Goal: Obtain resource: Download file/media

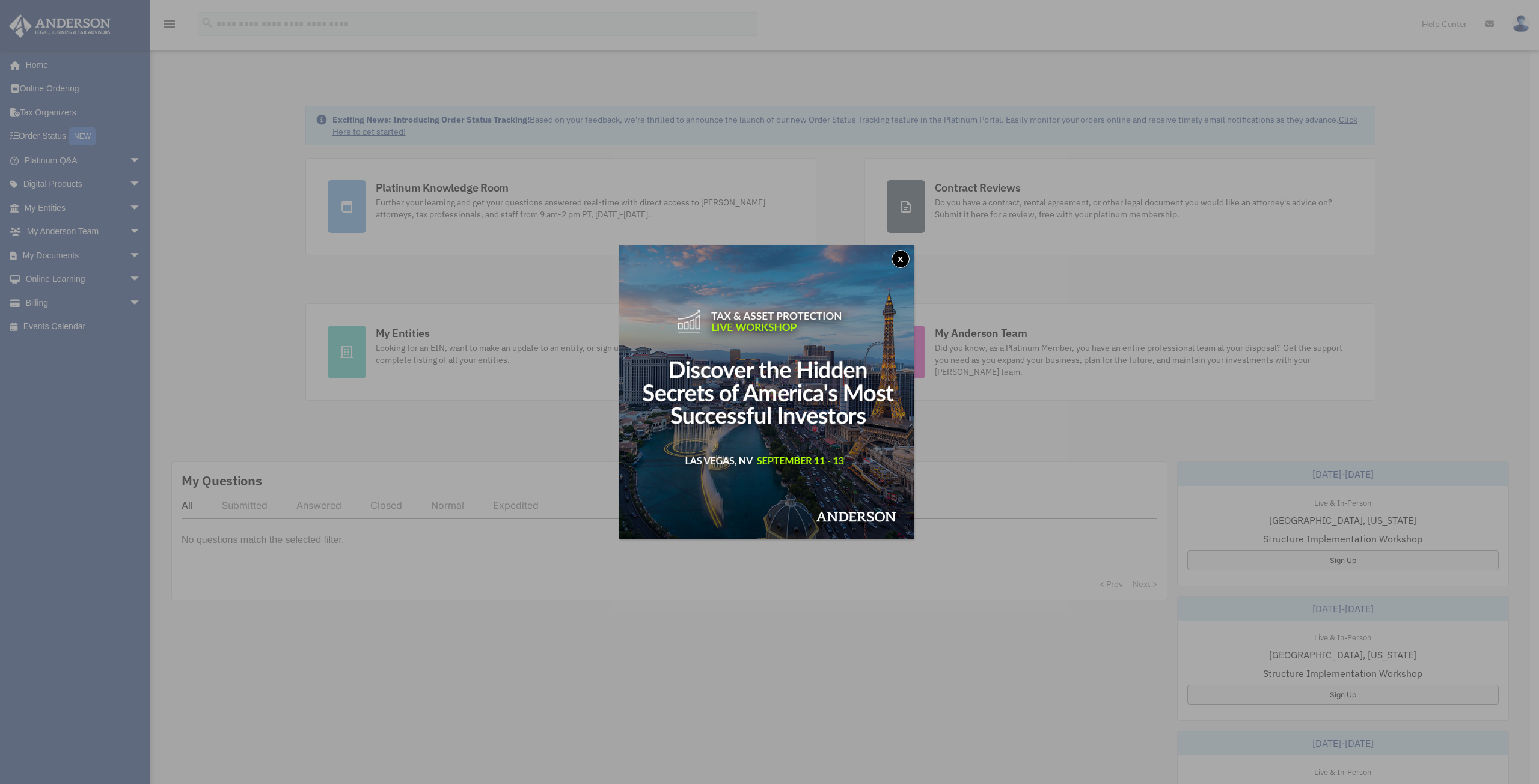
click at [907, 257] on button "x" at bounding box center [900, 259] width 18 height 18
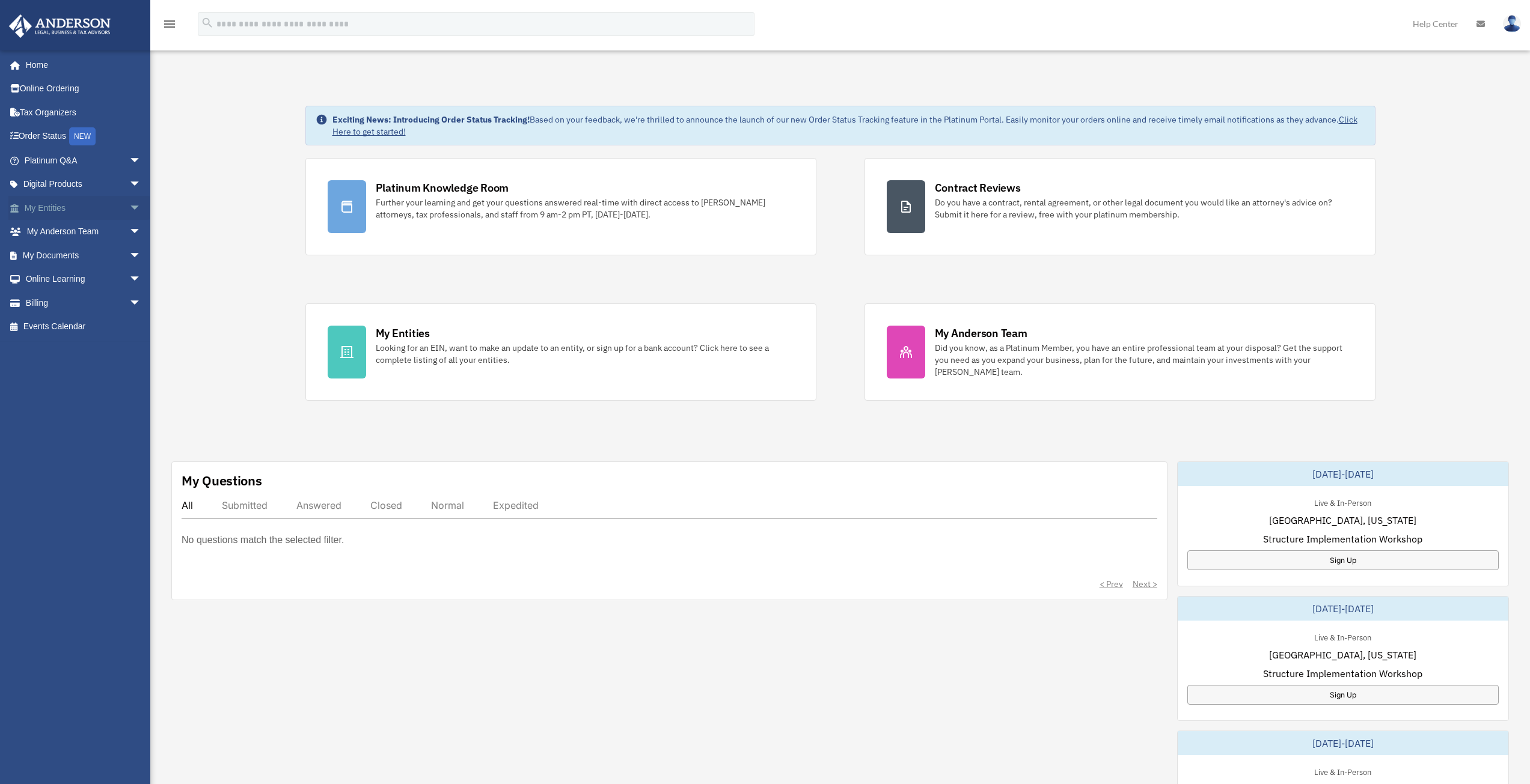
click at [131, 200] on span "arrow_drop_down" at bounding box center [140, 208] width 24 height 24
click at [129, 208] on span "arrow_drop_up" at bounding box center [140, 208] width 24 height 24
click at [60, 206] on link "My Entities arrow_drop_down" at bounding box center [83, 207] width 151 height 24
click at [130, 206] on span "arrow_drop_down" at bounding box center [140, 208] width 24 height 24
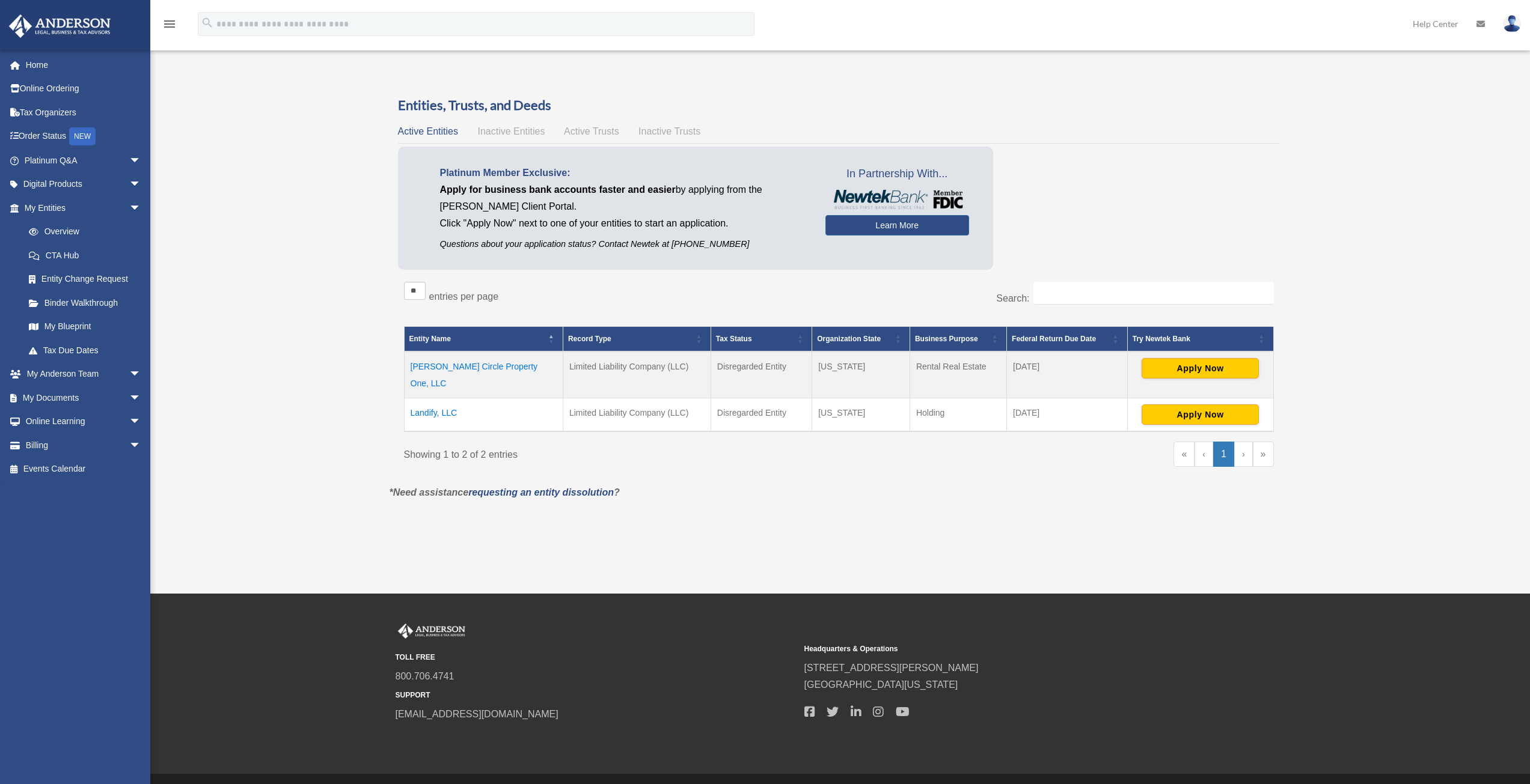
click at [489, 366] on td "[PERSON_NAME] Circle Property One, LLC" at bounding box center [483, 374] width 158 height 47
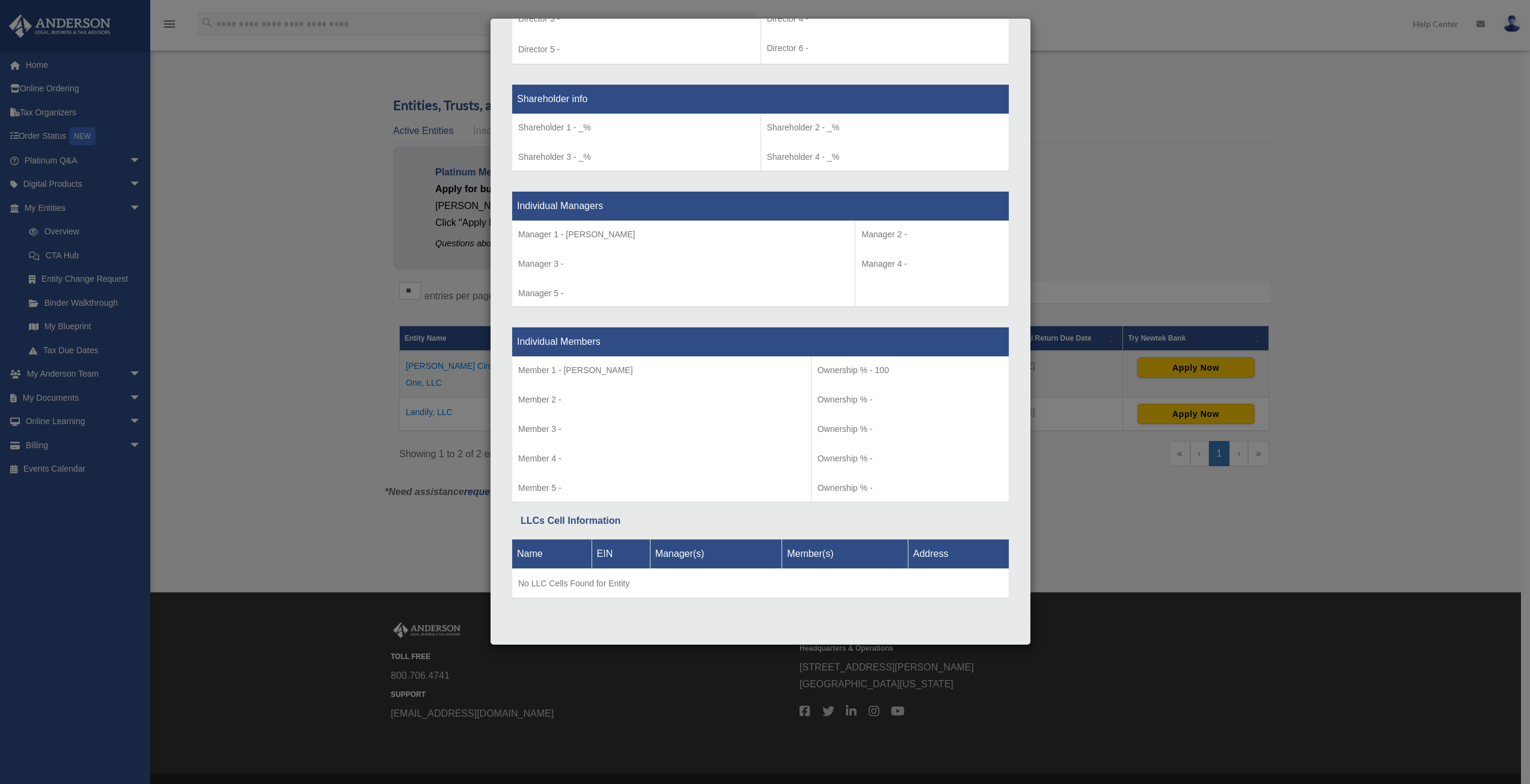
scroll to position [972, 0]
click at [1250, 223] on div "Details × Articles Sent Organizational Date" at bounding box center [765, 392] width 1530 height 784
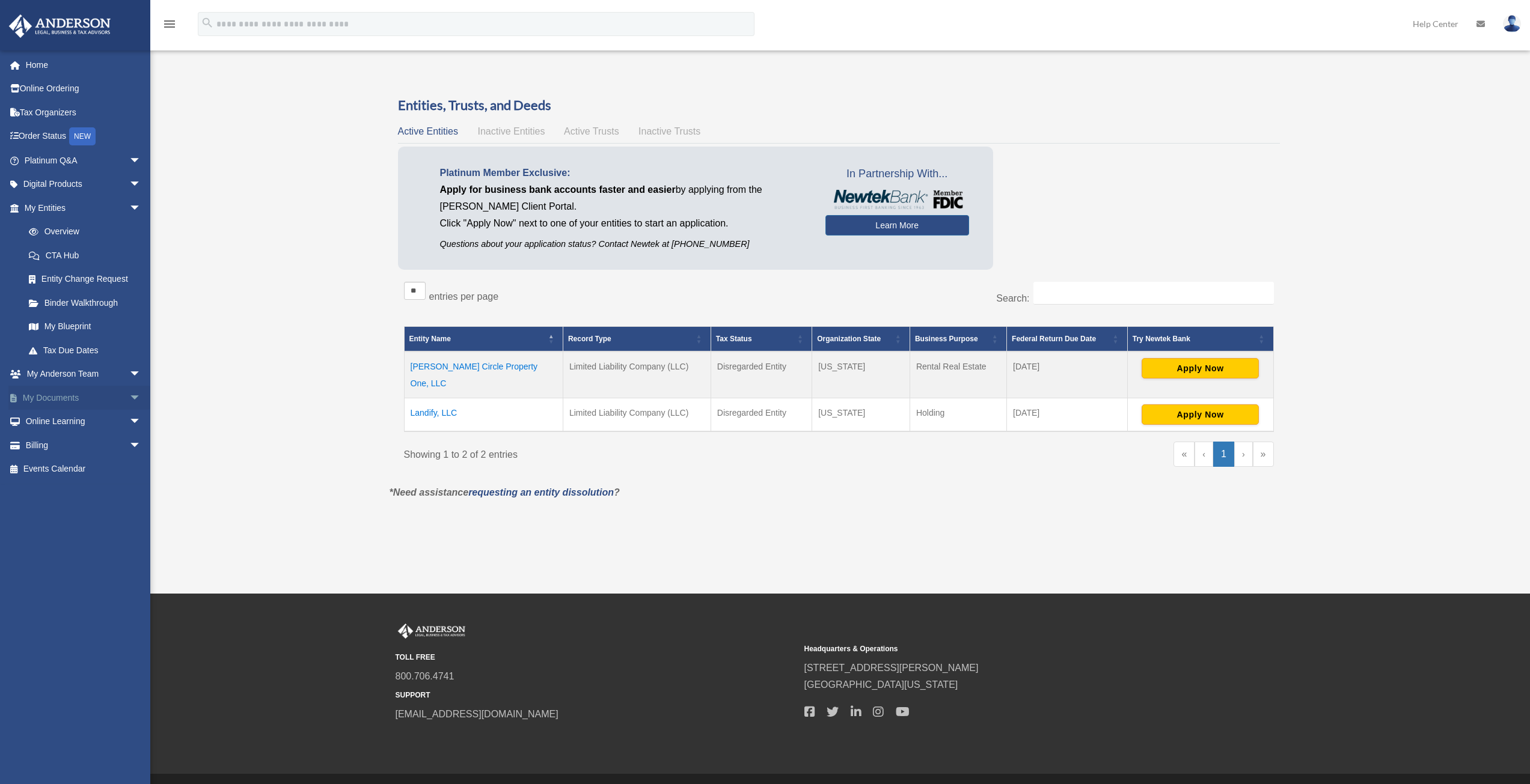
click at [135, 397] on span "arrow_drop_down" at bounding box center [140, 398] width 24 height 24
click at [63, 396] on link "My Documents arrow_drop_up" at bounding box center [83, 397] width 151 height 24
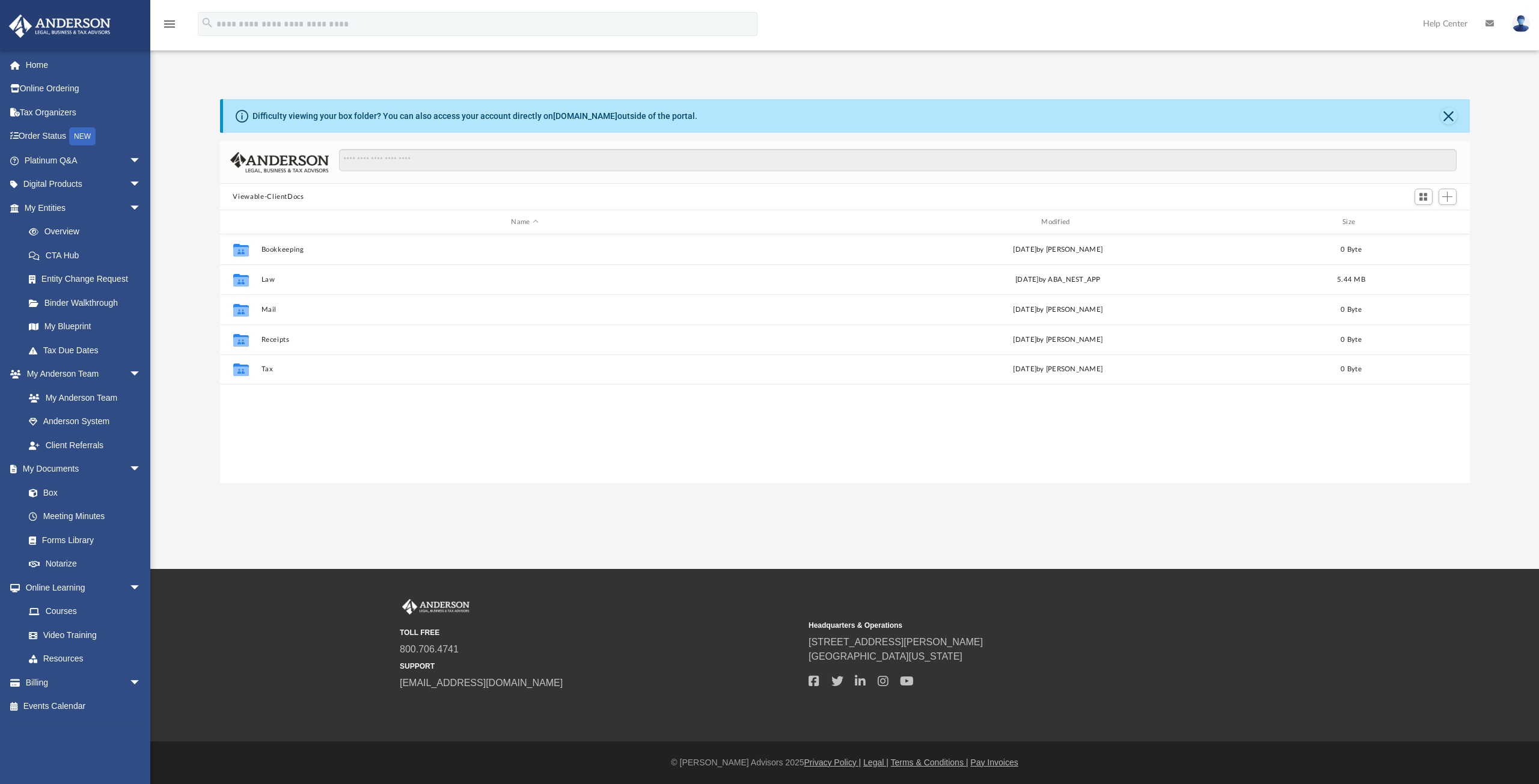
scroll to position [264, 1240]
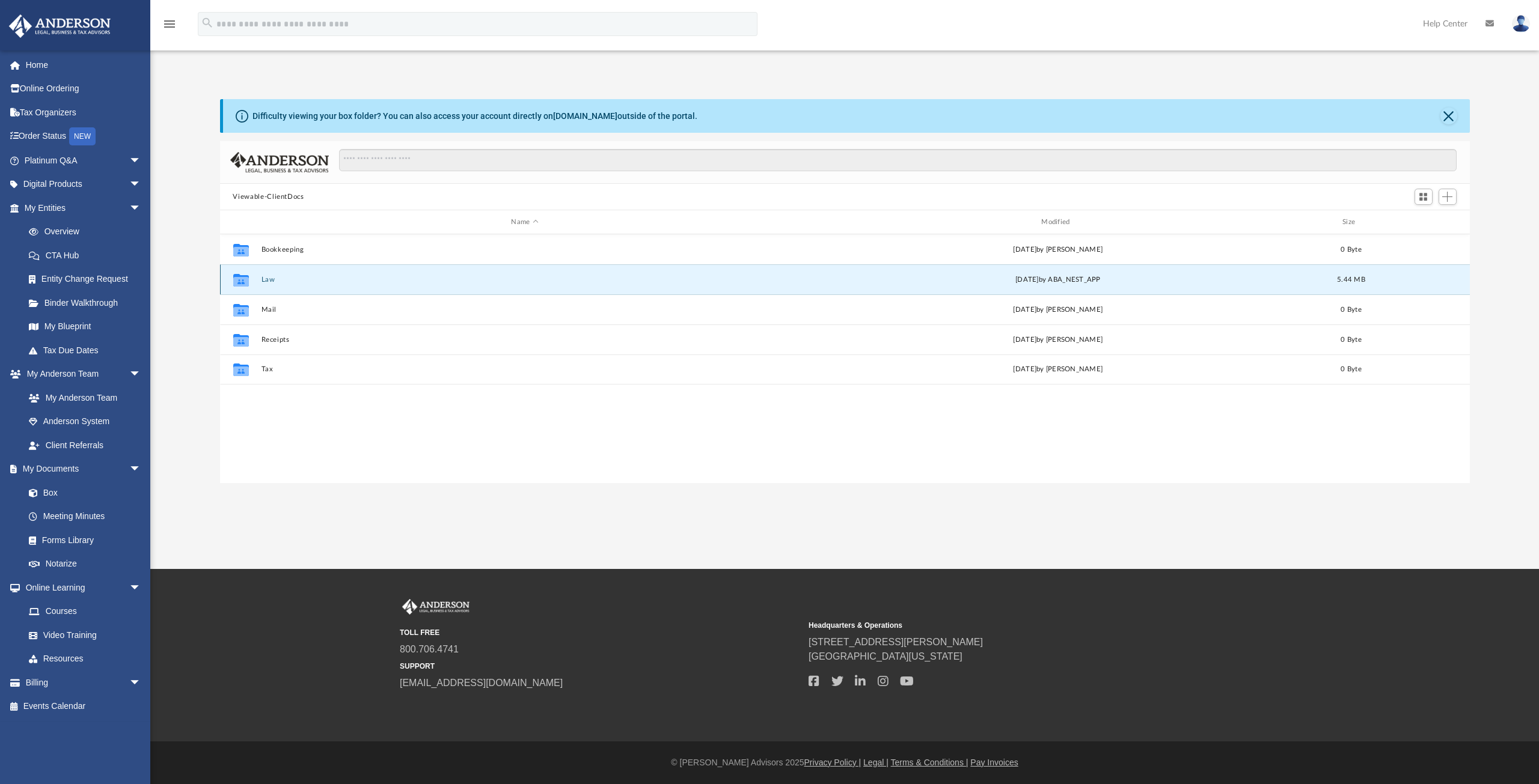
click at [268, 281] on button "Law" at bounding box center [525, 280] width 528 height 8
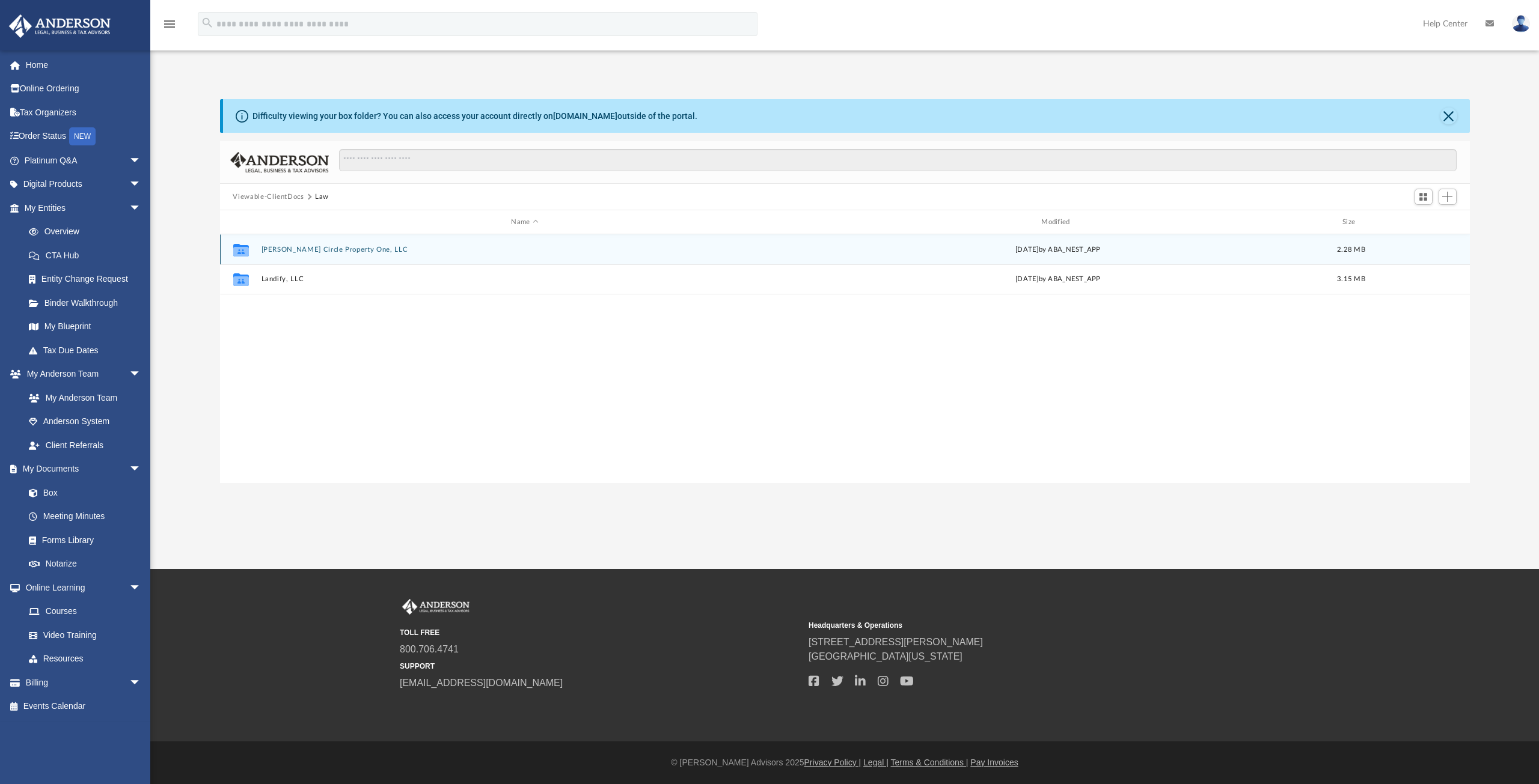
click at [305, 249] on button "[PERSON_NAME] Circle Property One, LLC" at bounding box center [525, 250] width 528 height 8
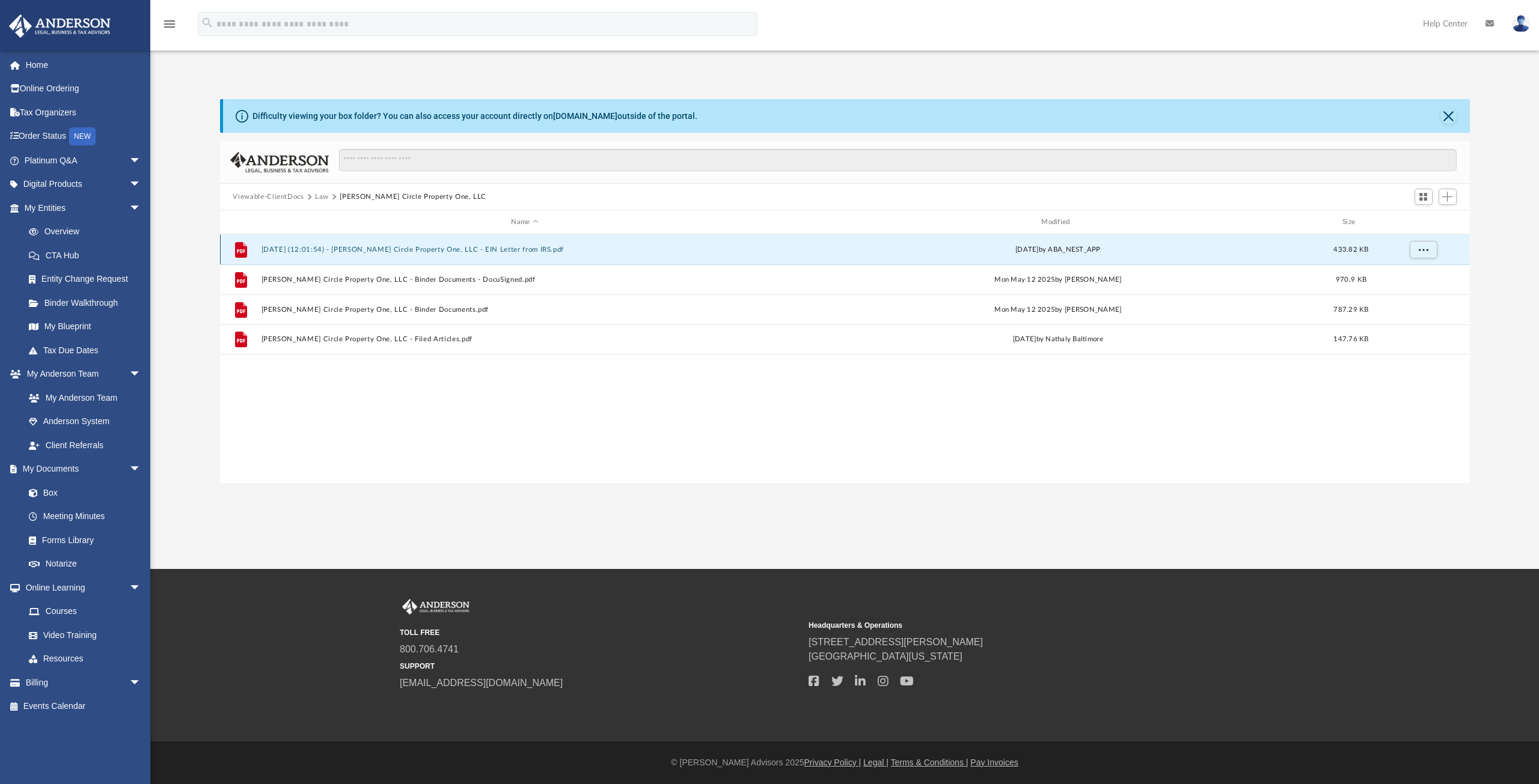
click at [419, 248] on button "[DATE] (12:01:54) - [PERSON_NAME] Circle Property One, LLC - EIN Letter from IR…" at bounding box center [525, 250] width 528 height 8
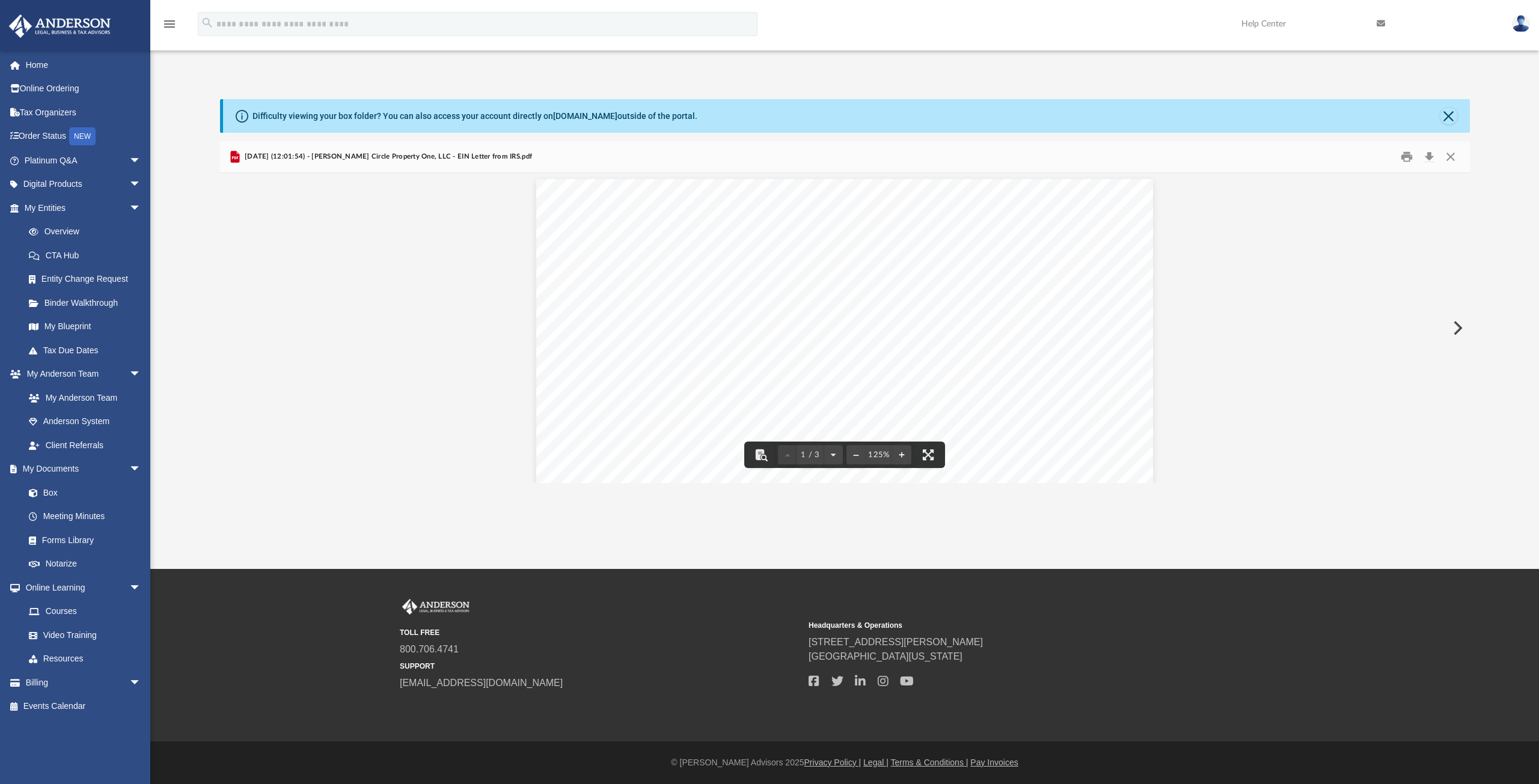
scroll to position [0, 0]
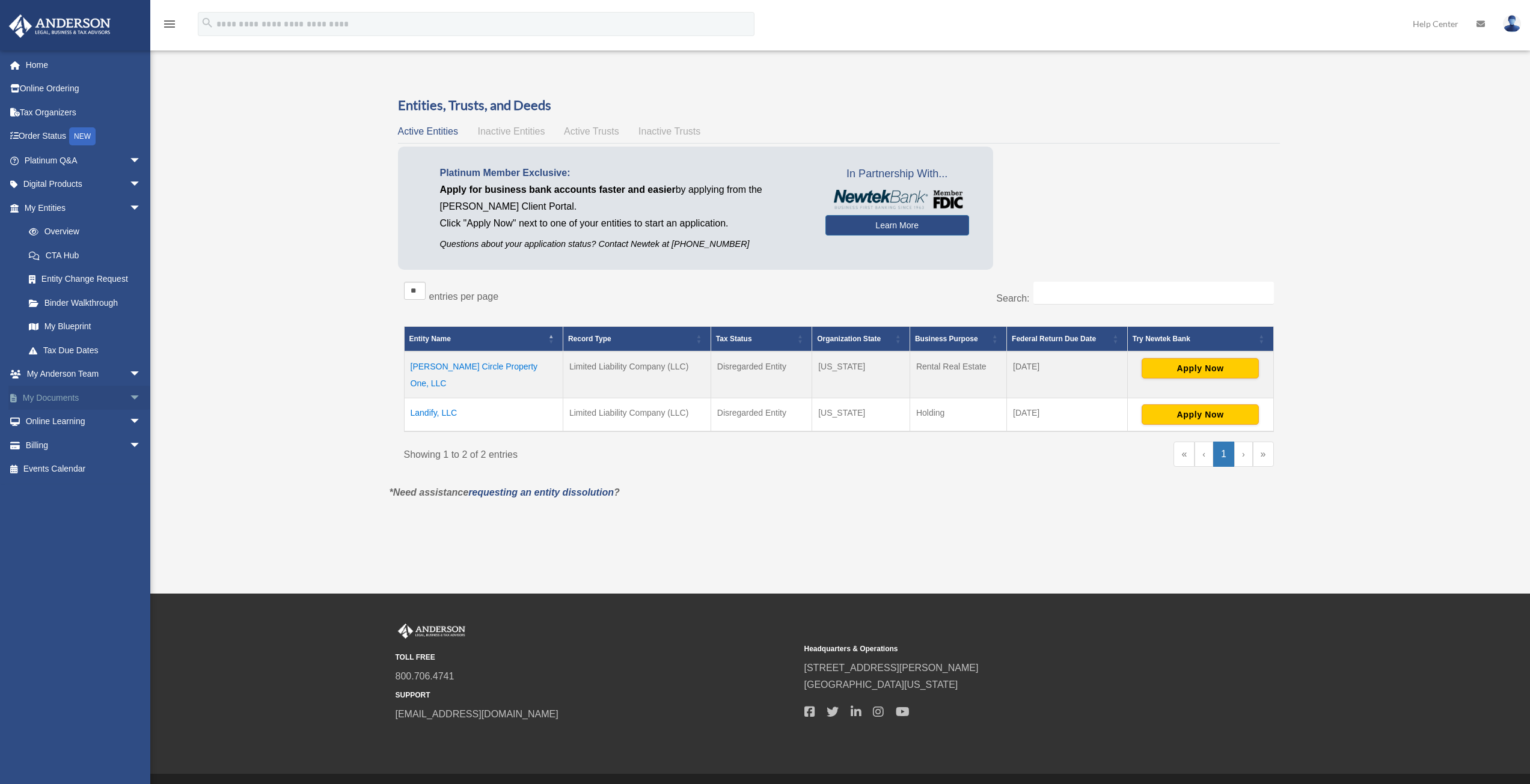
click at [63, 399] on link "My Documents arrow_drop_down" at bounding box center [83, 397] width 151 height 24
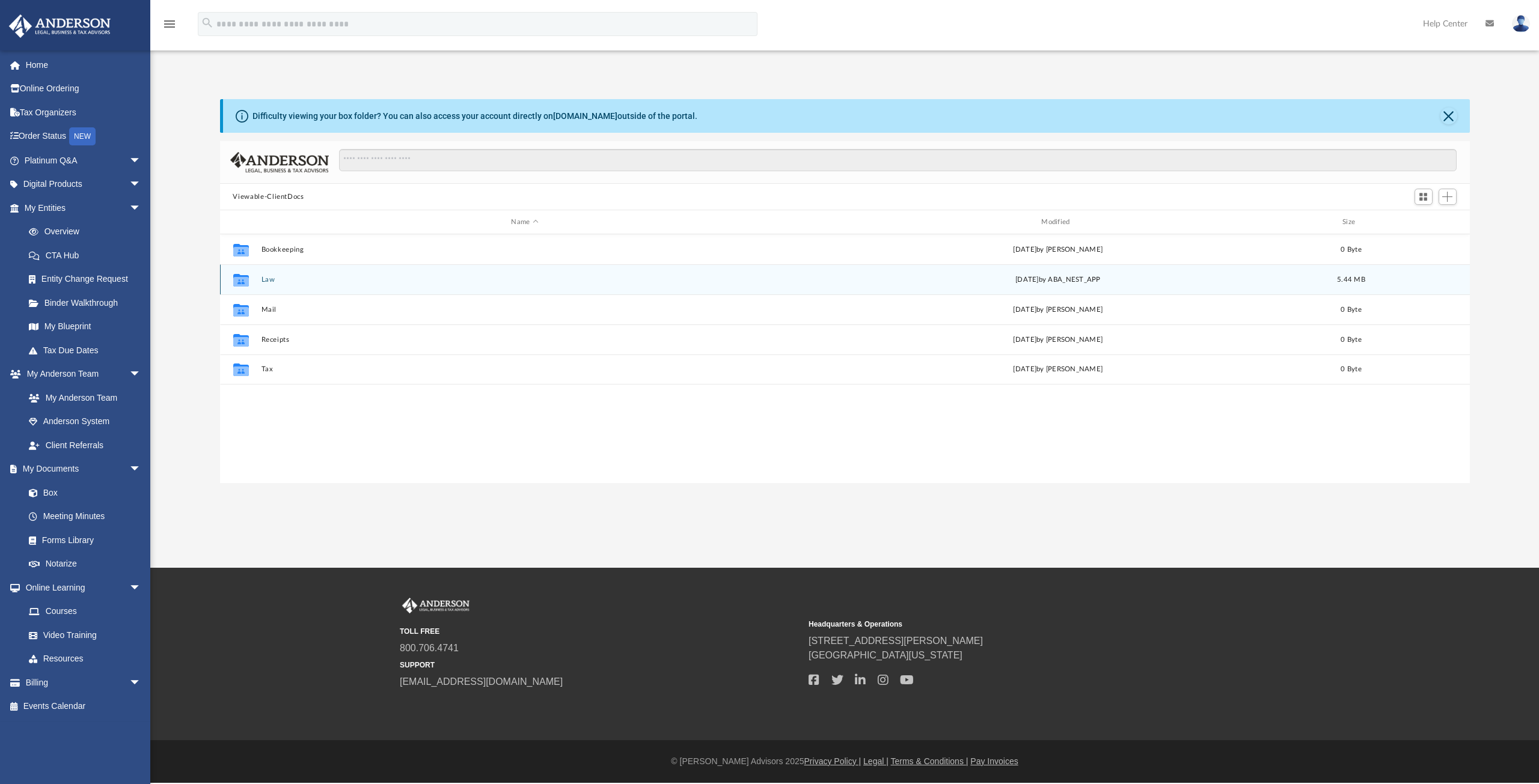
scroll to position [264, 1240]
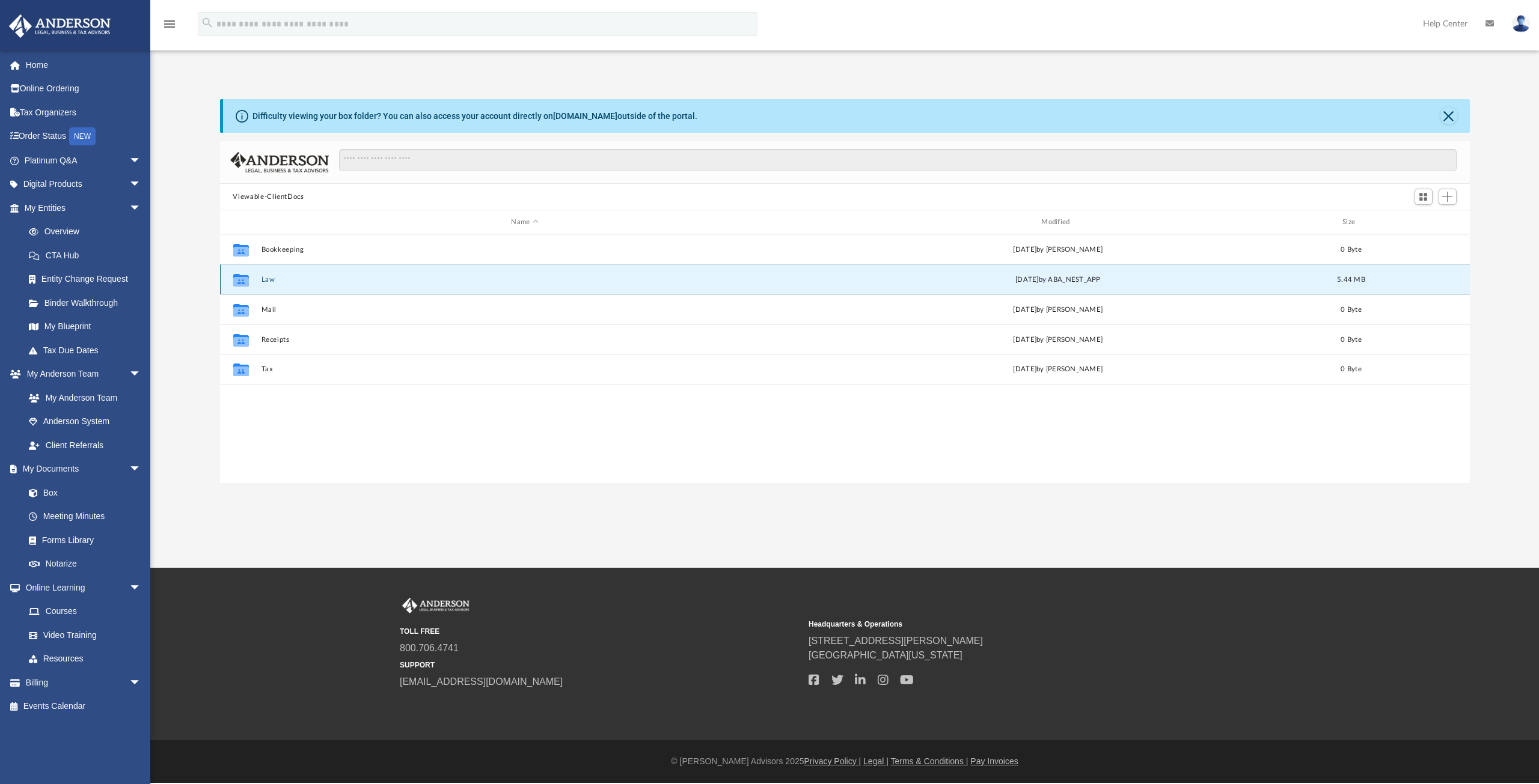
click at [268, 282] on button "Law" at bounding box center [525, 280] width 528 height 8
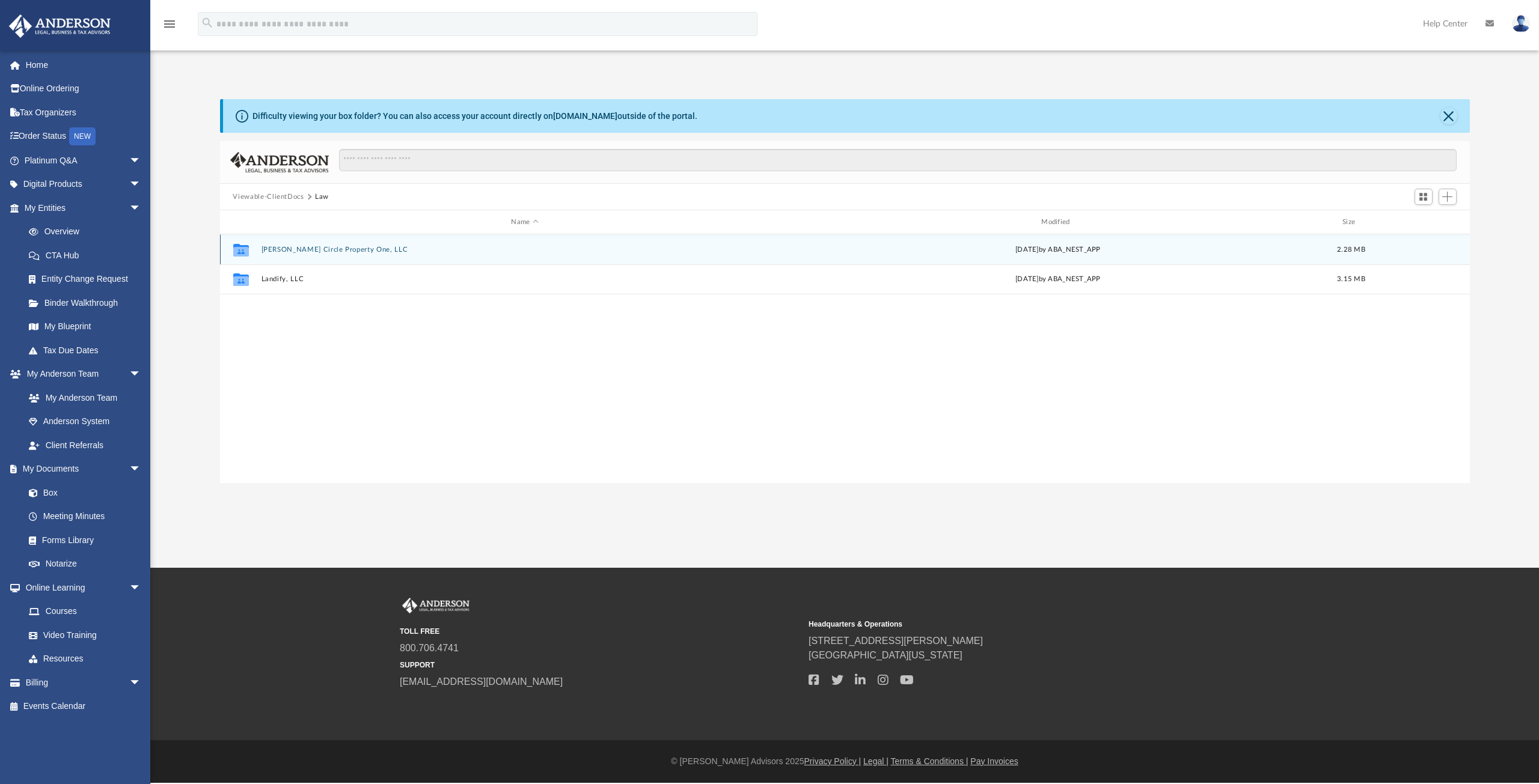
click at [292, 250] on button "[PERSON_NAME] Circle Property One, LLC" at bounding box center [525, 250] width 528 height 8
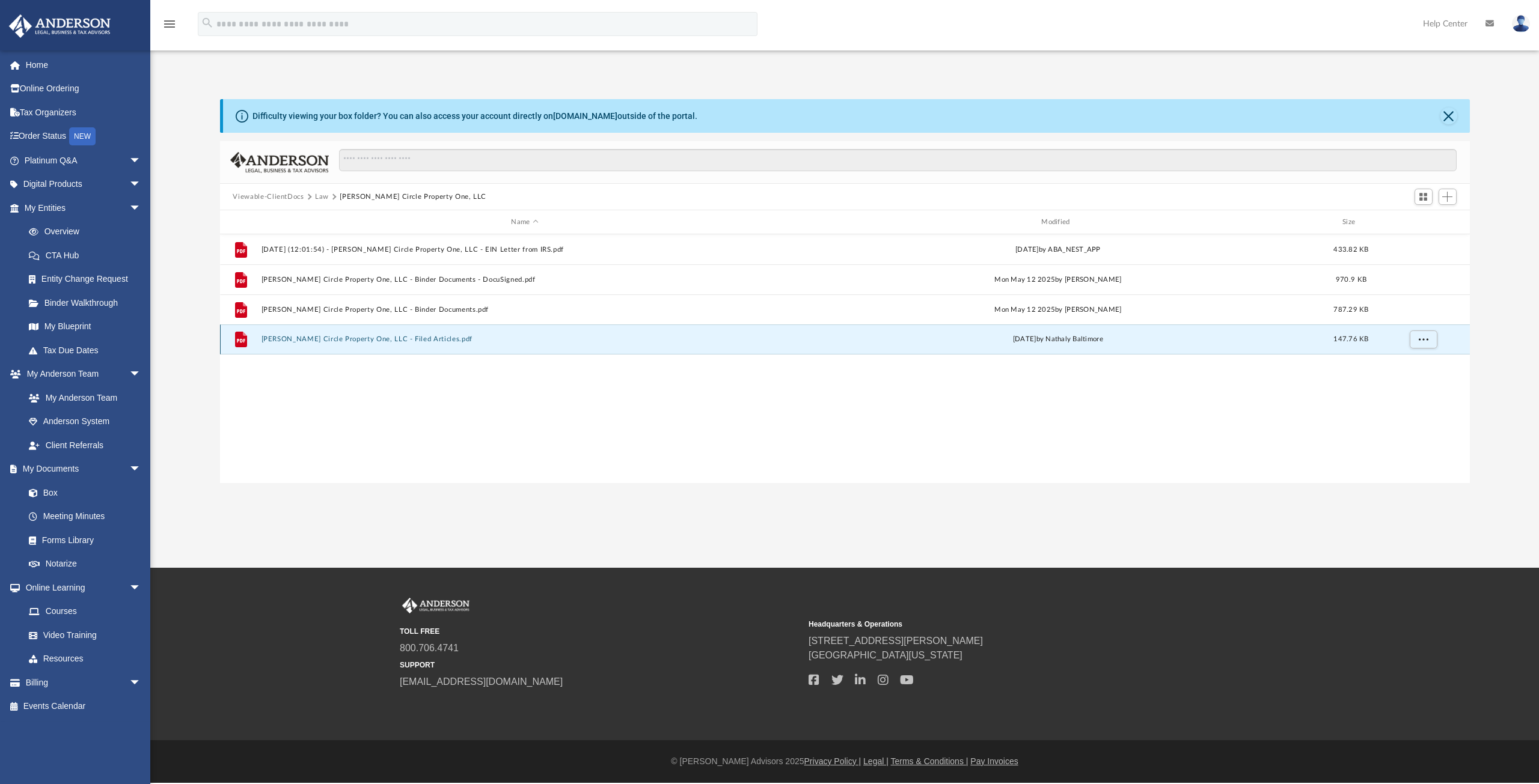
click at [388, 339] on button "[PERSON_NAME] Circle Property One, LLC - Filed Articles.pdf" at bounding box center [525, 339] width 528 height 8
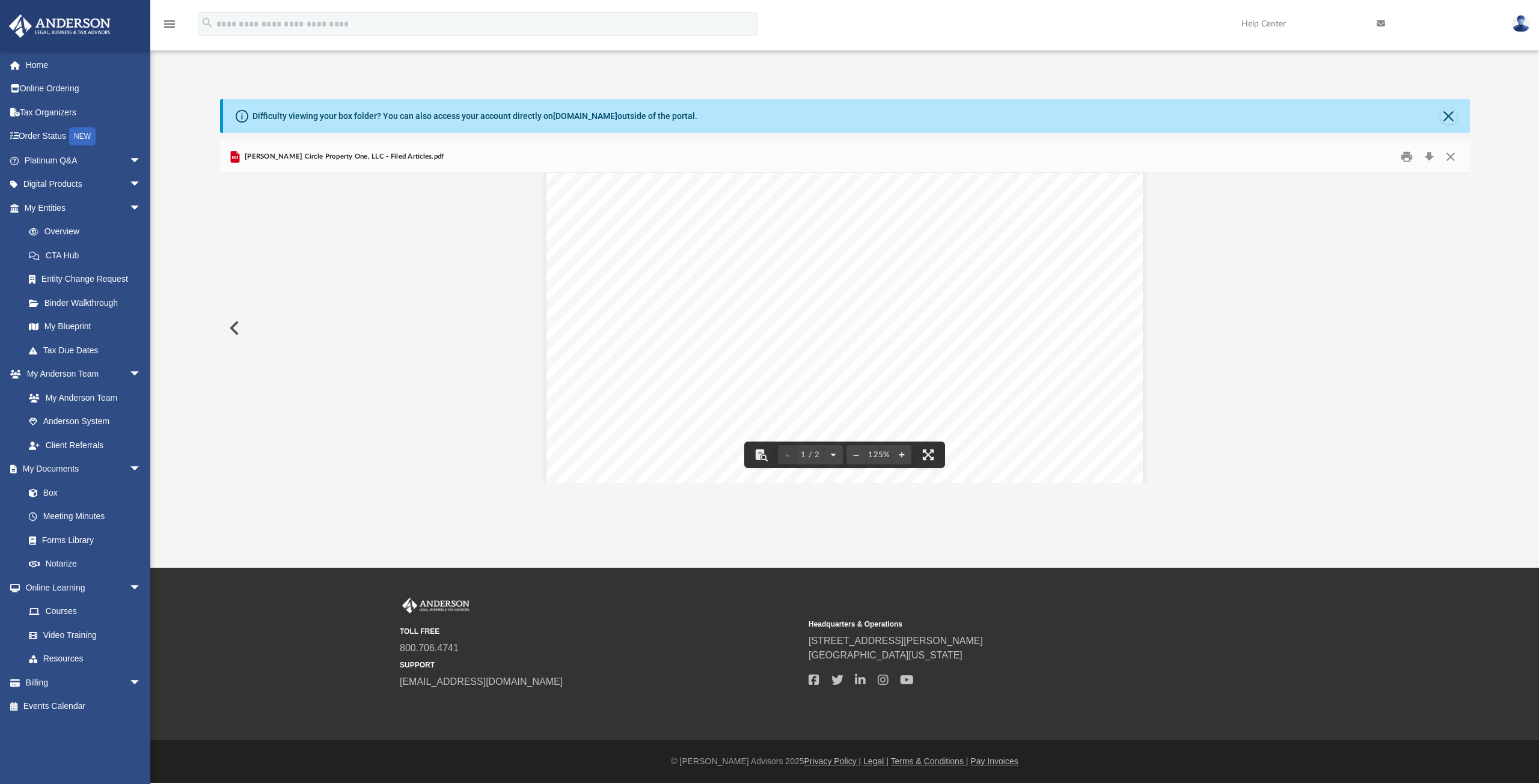
scroll to position [60, 0]
click at [1448, 153] on button "Close" at bounding box center [1450, 157] width 22 height 19
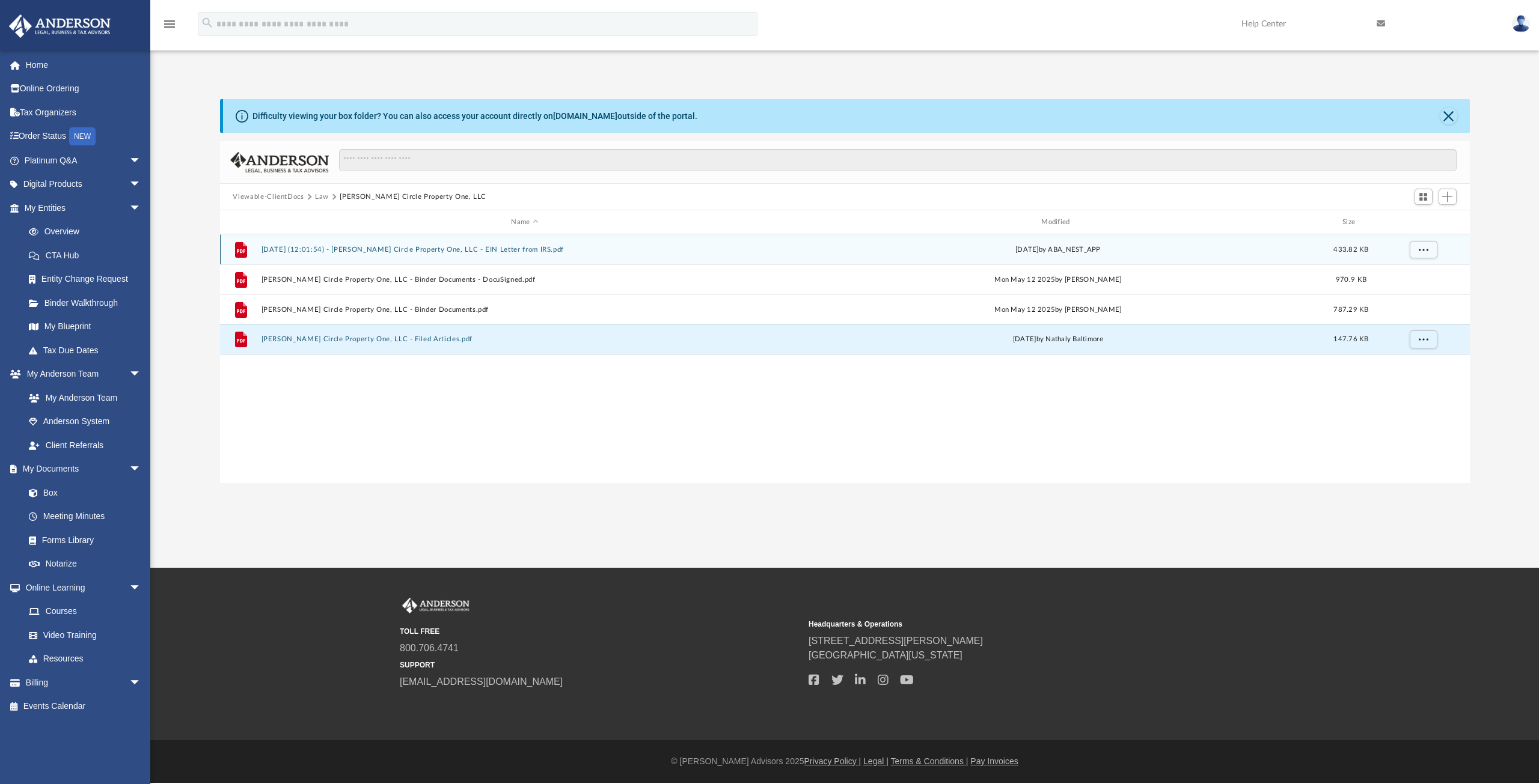
click at [405, 252] on button "[DATE] (12:01:54) - [PERSON_NAME] Circle Property One, LLC - EIN Letter from IR…" at bounding box center [525, 250] width 528 height 8
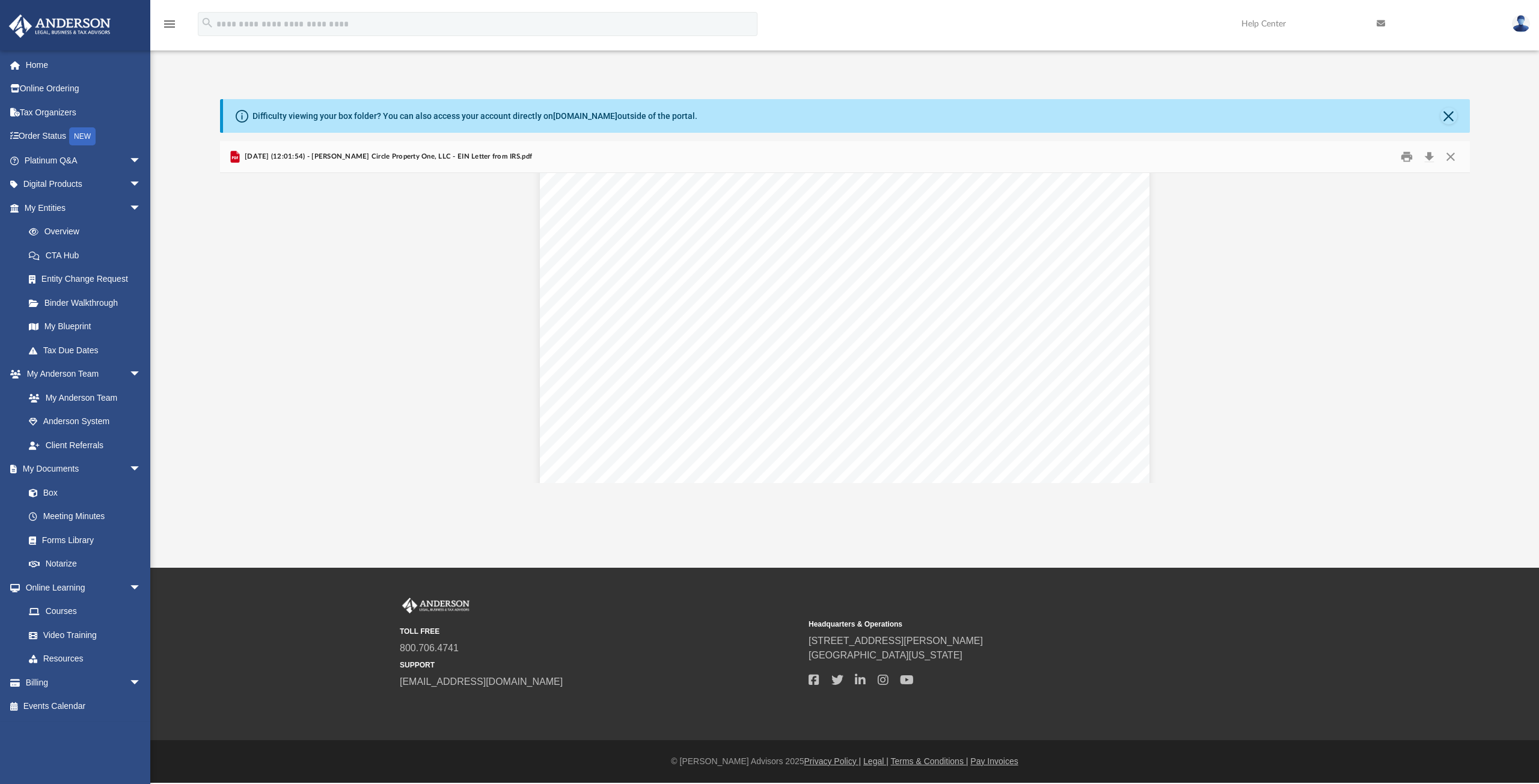
scroll to position [1215, 0]
click at [1454, 157] on button "Close" at bounding box center [1450, 157] width 22 height 19
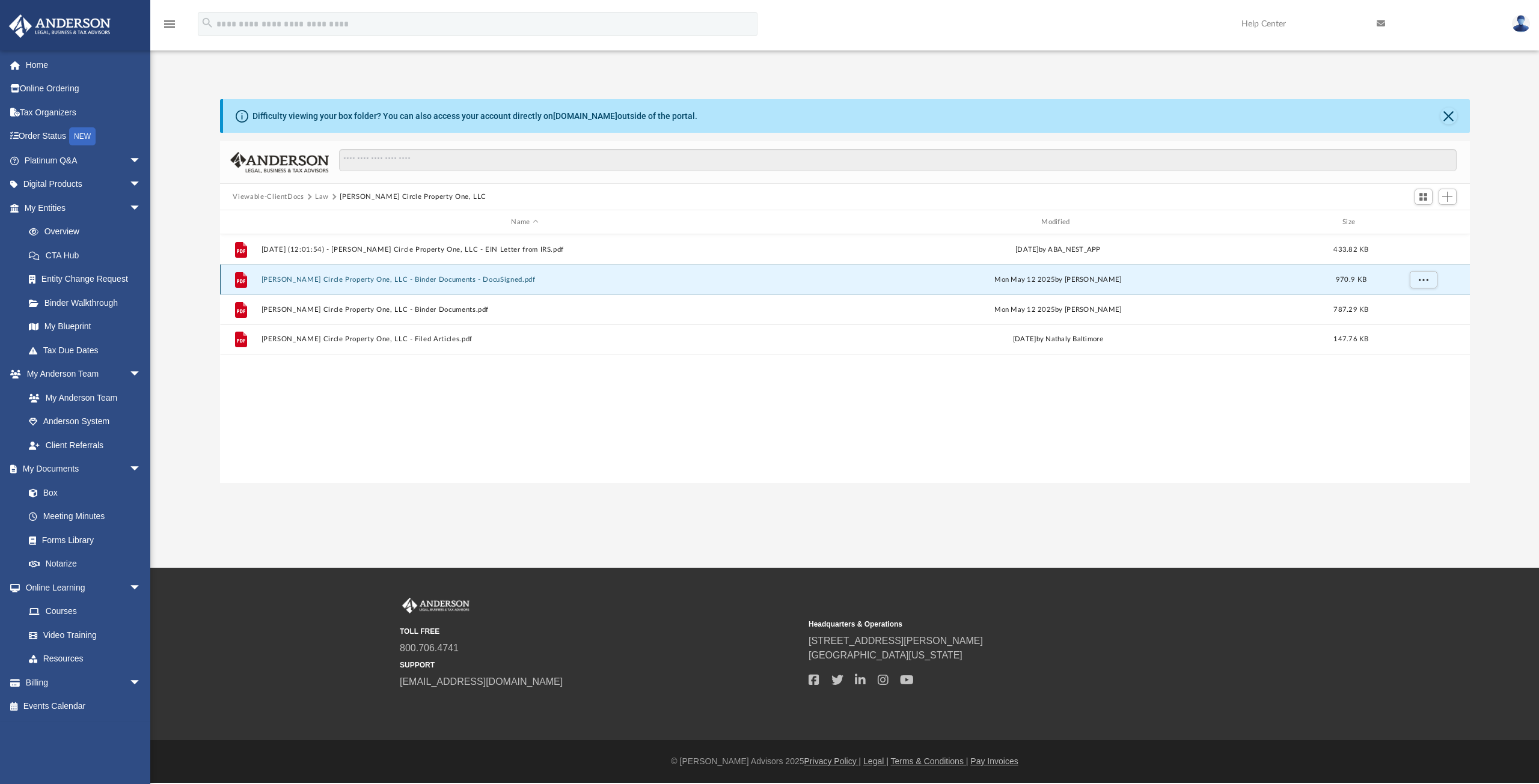
click at [422, 280] on button "[PERSON_NAME] Circle Property One, LLC - Binder Documents - DocuSigned.pdf" at bounding box center [525, 280] width 528 height 8
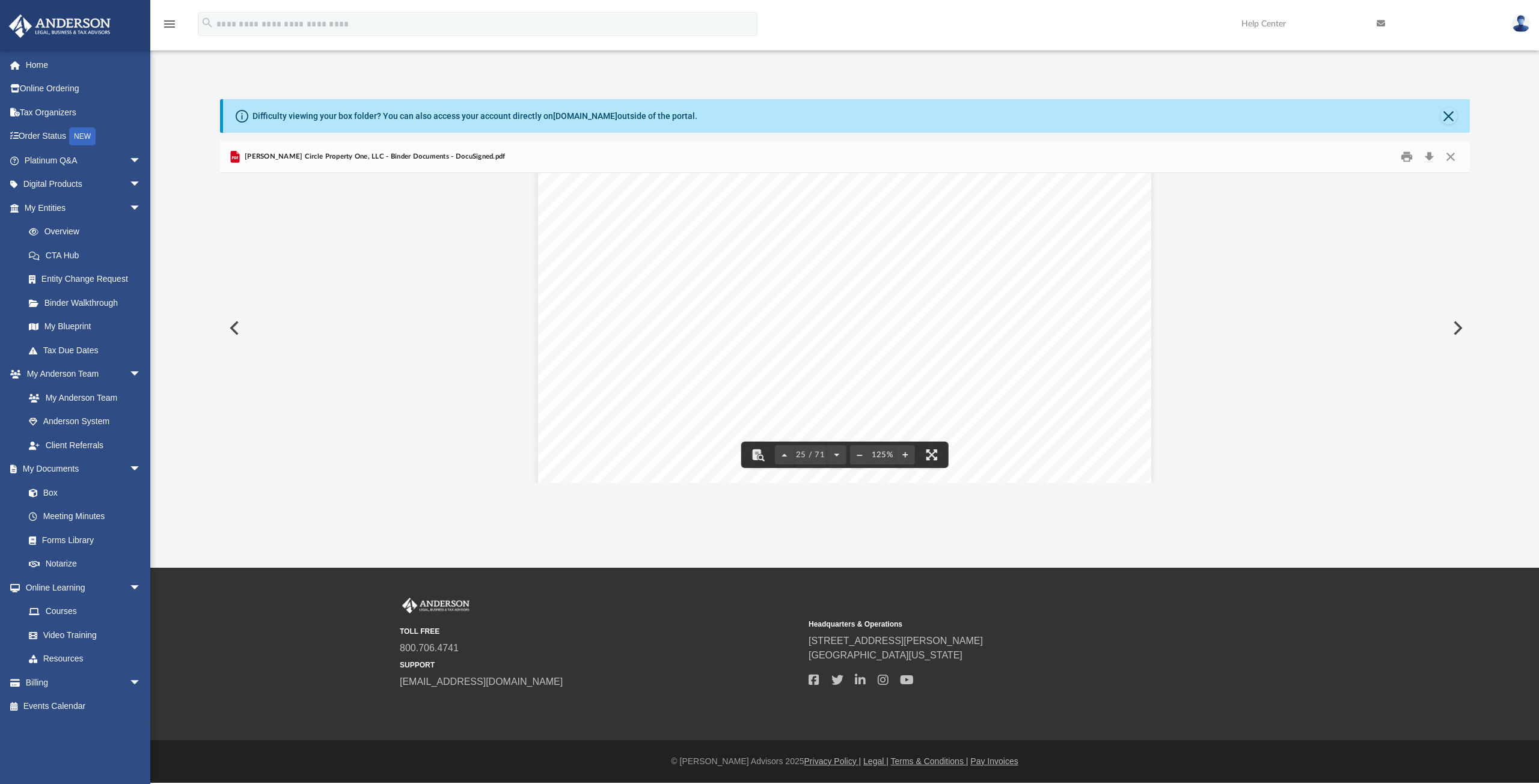
scroll to position [20102, 0]
click at [1453, 161] on button "Close" at bounding box center [1450, 157] width 22 height 19
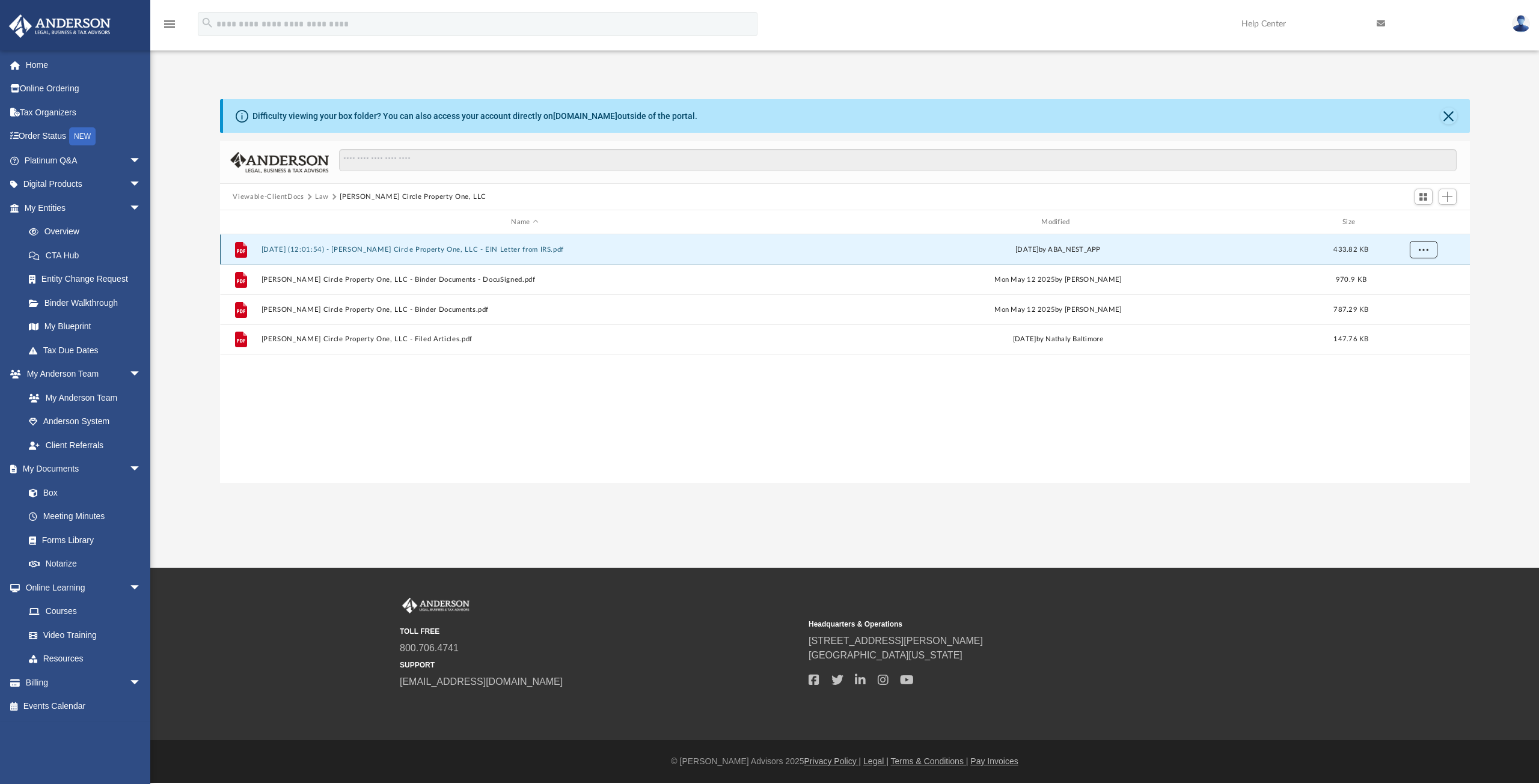
click at [1422, 251] on span "More options" at bounding box center [1423, 249] width 10 height 7
click at [523, 250] on button "[DATE] (12:01:54) - [PERSON_NAME] Circle Property One, LLC - EIN Letter from IR…" at bounding box center [525, 250] width 528 height 8
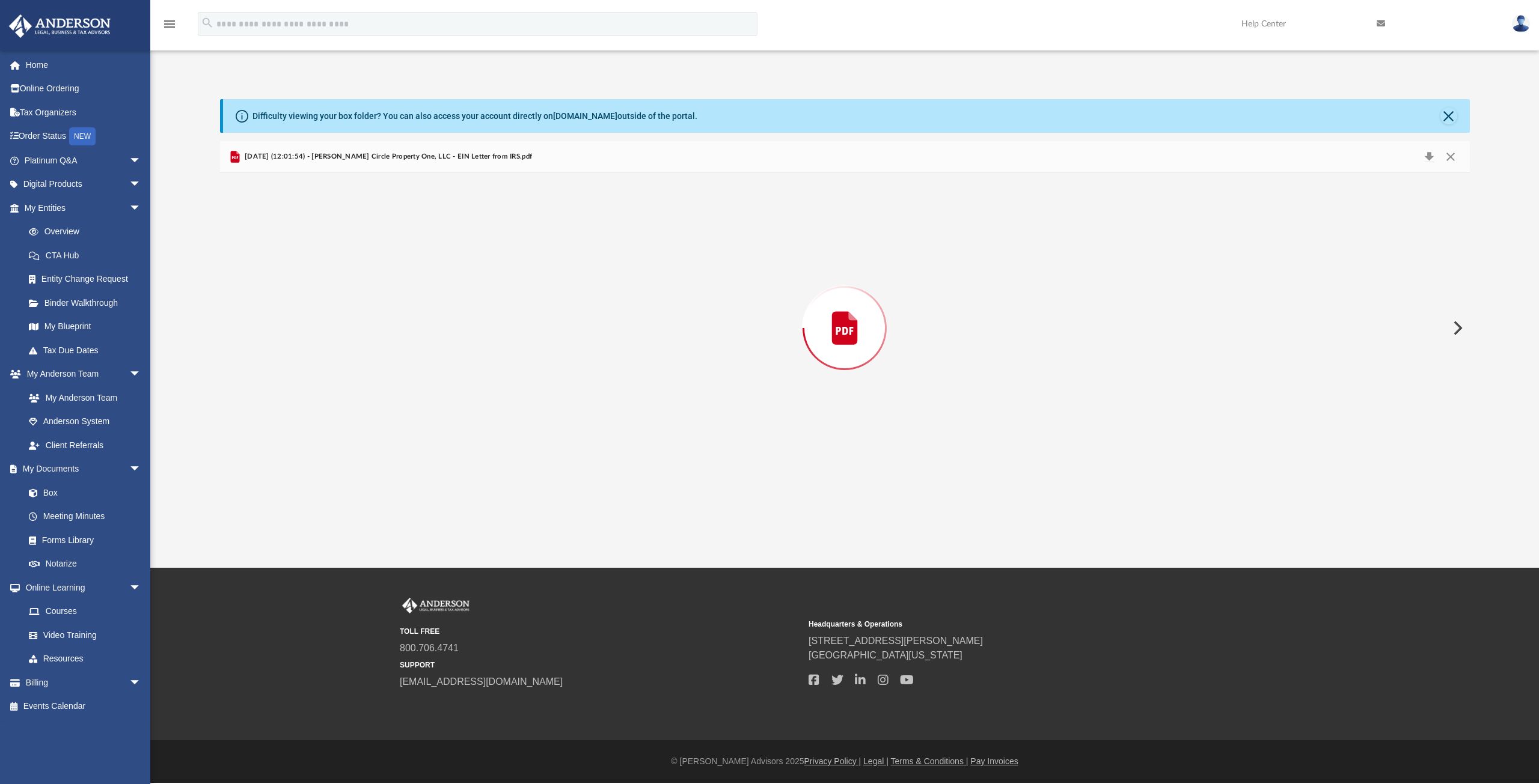
scroll to position [810, 0]
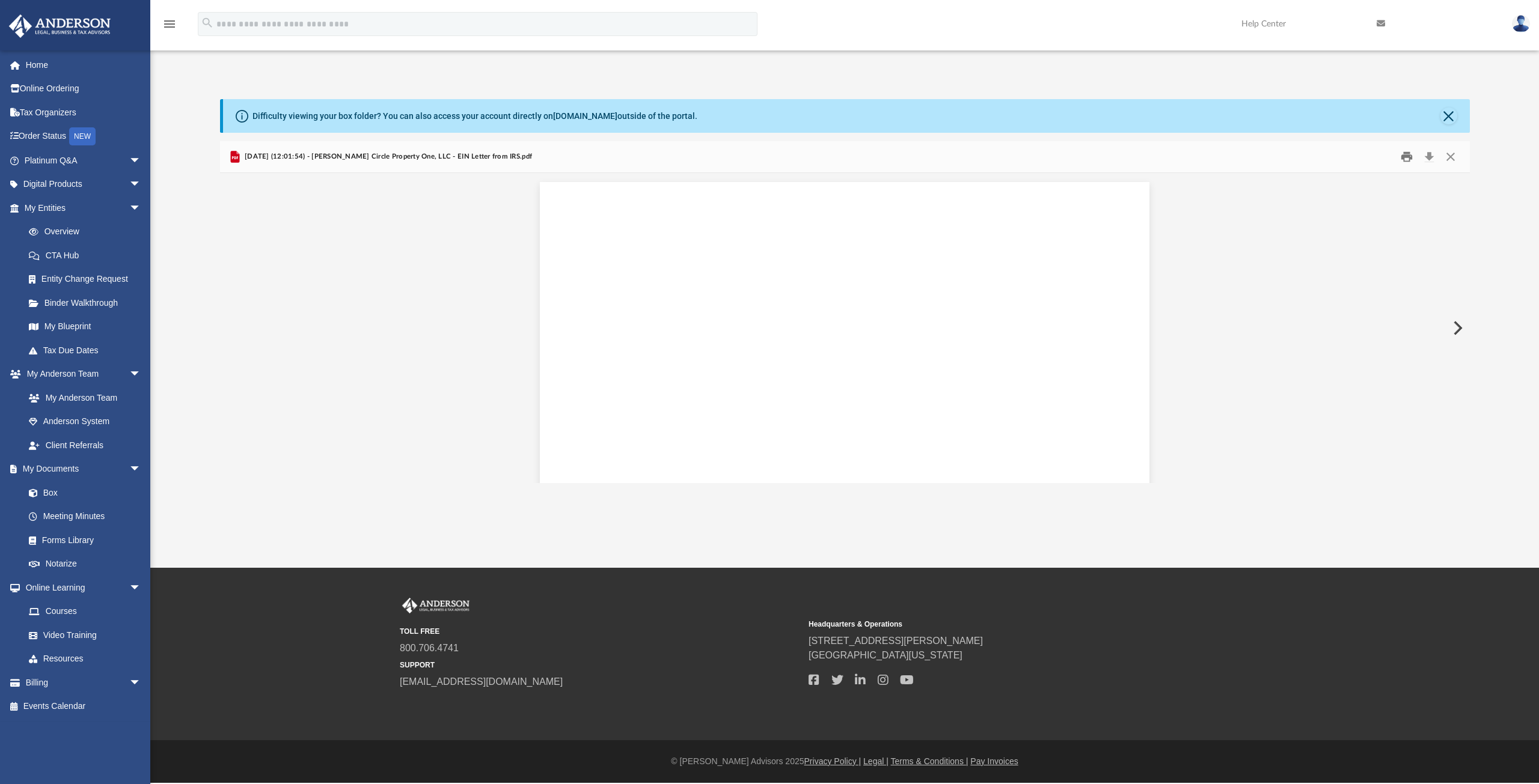
click at [1407, 154] on button "Print" at bounding box center [1406, 157] width 24 height 19
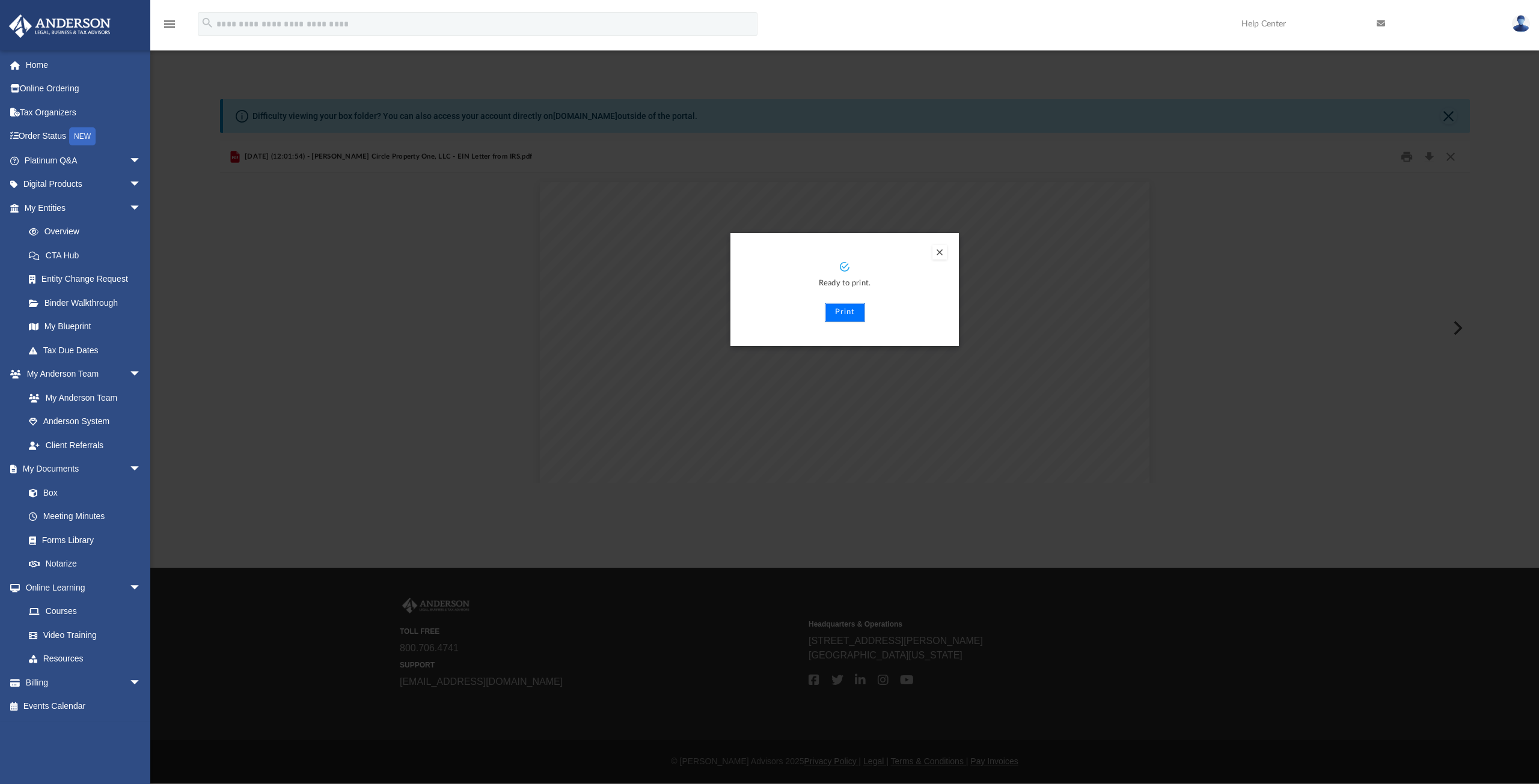
click at [850, 313] on button "Print" at bounding box center [845, 312] width 40 height 20
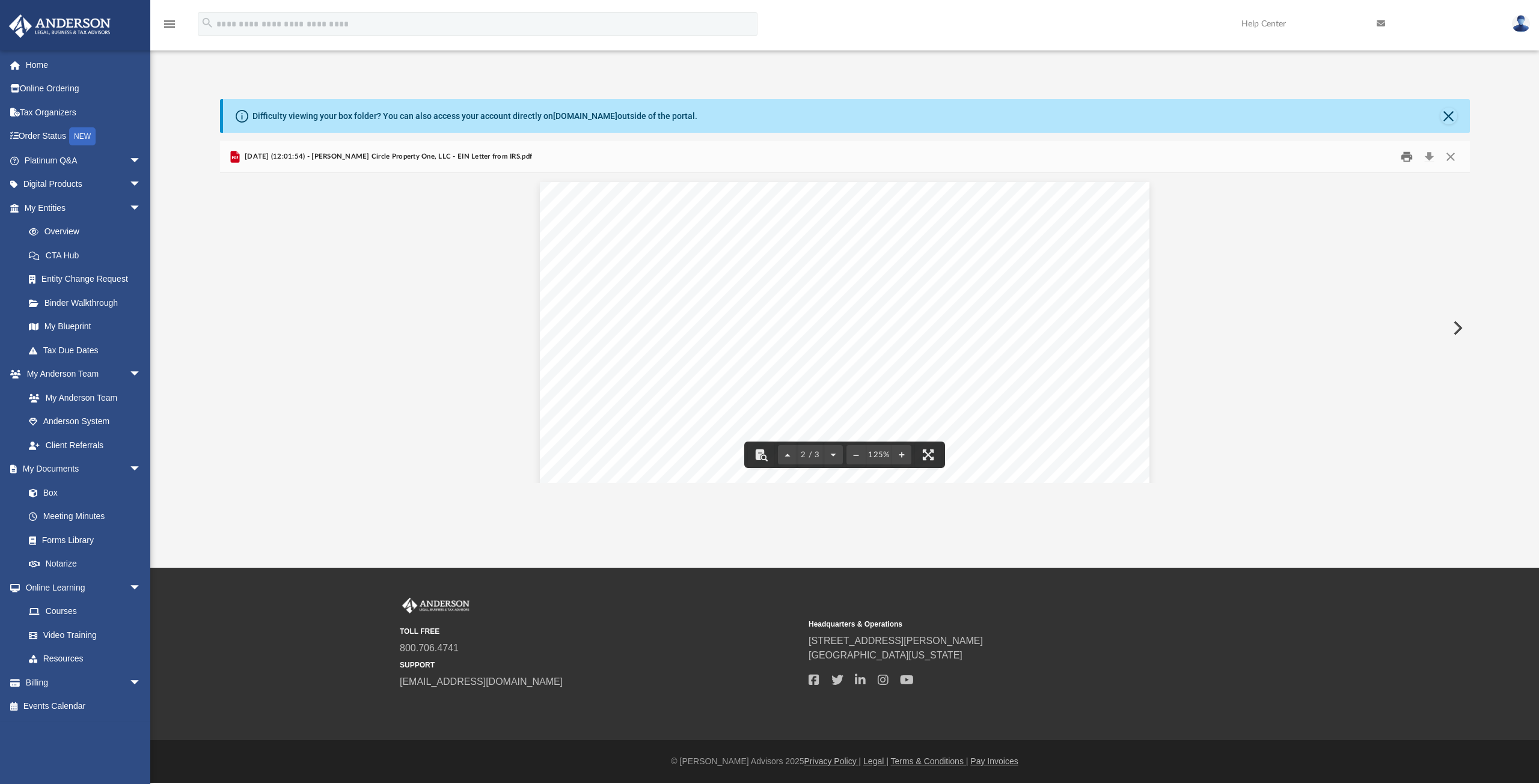
click at [1408, 155] on button "Print" at bounding box center [1406, 157] width 24 height 19
click at [1455, 154] on button "Close" at bounding box center [1450, 157] width 22 height 19
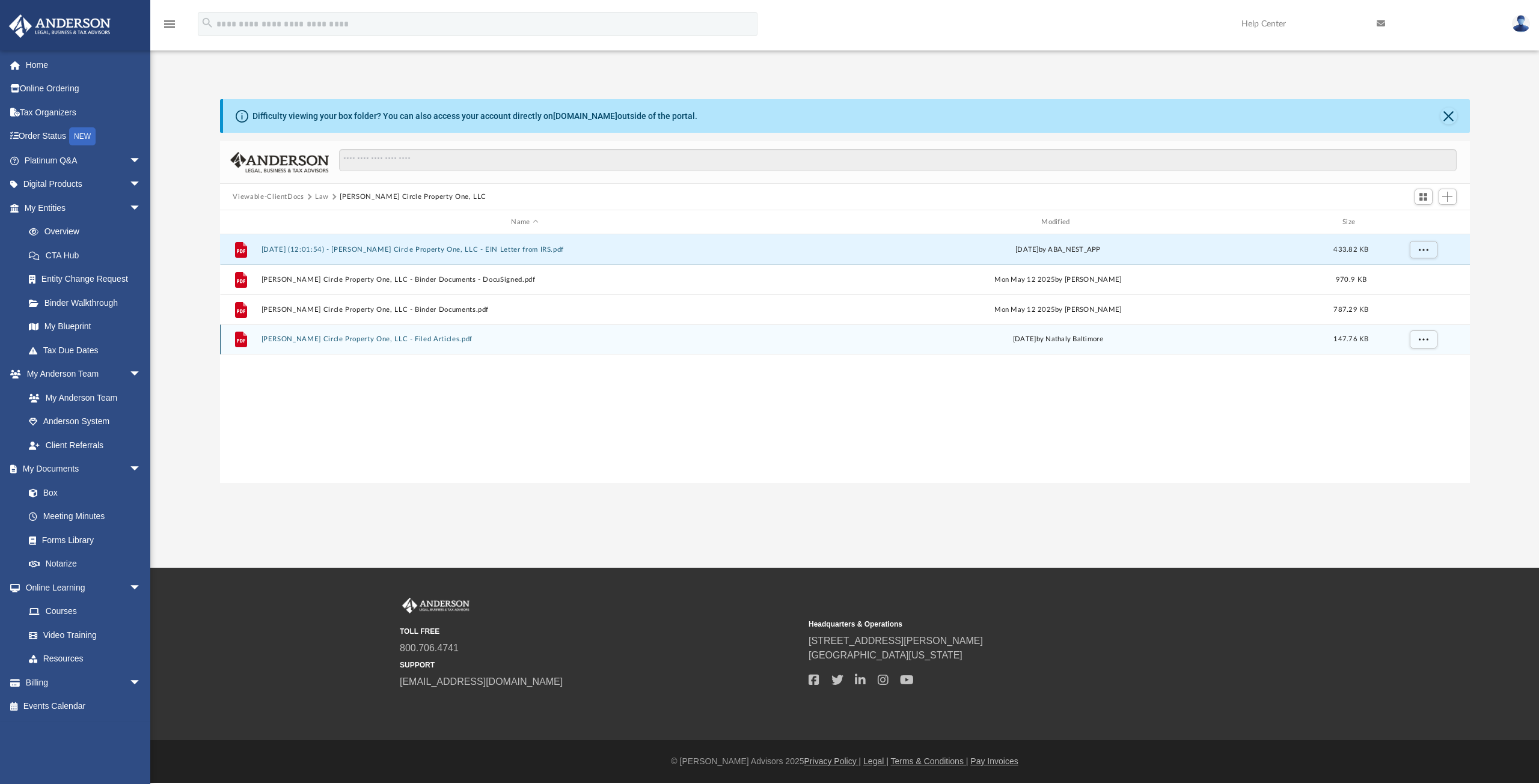
click at [414, 342] on button "[PERSON_NAME] Circle Property One, LLC - Filed Articles.pdf" at bounding box center [525, 339] width 528 height 8
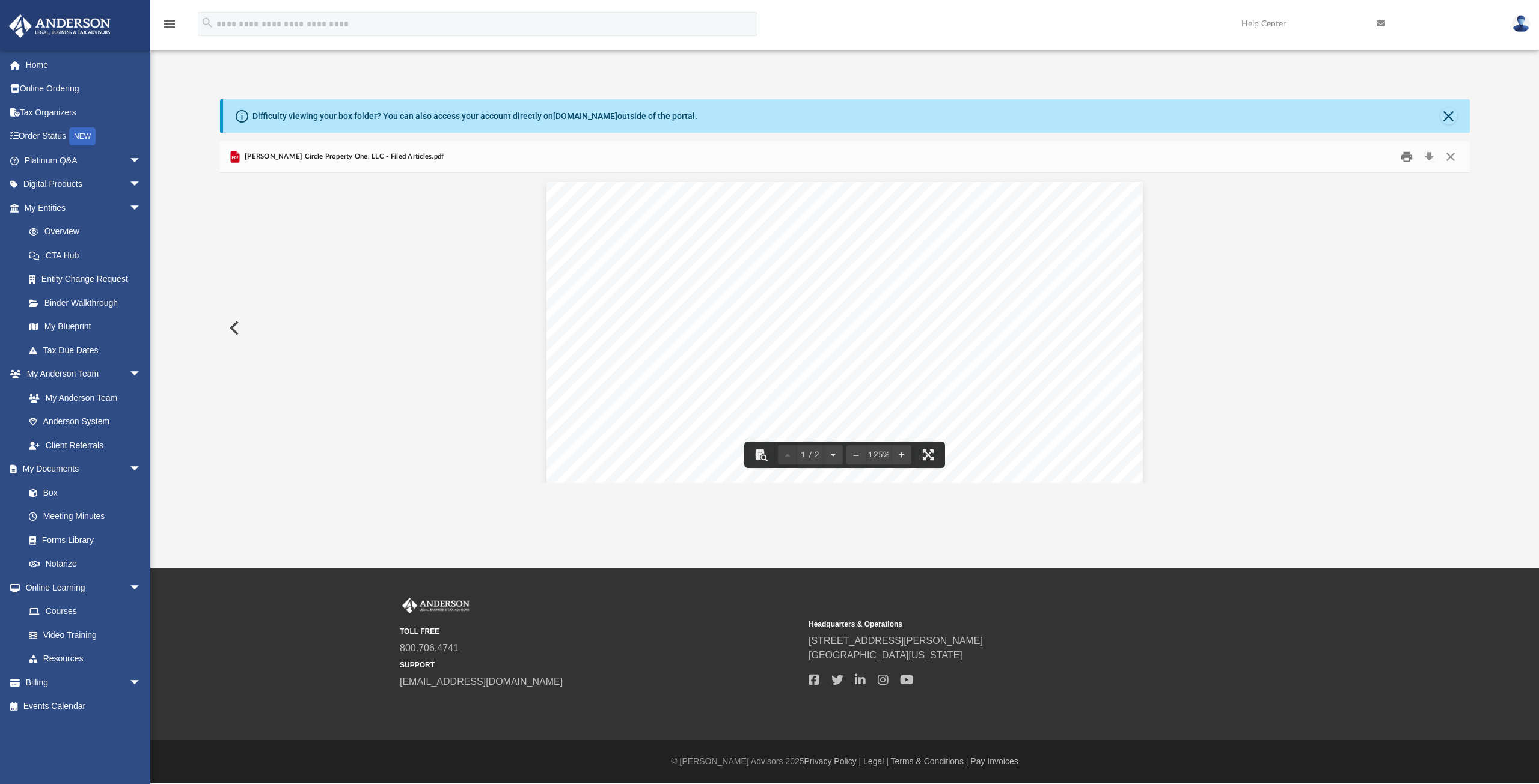
click at [1409, 160] on button "Print" at bounding box center [1406, 157] width 24 height 19
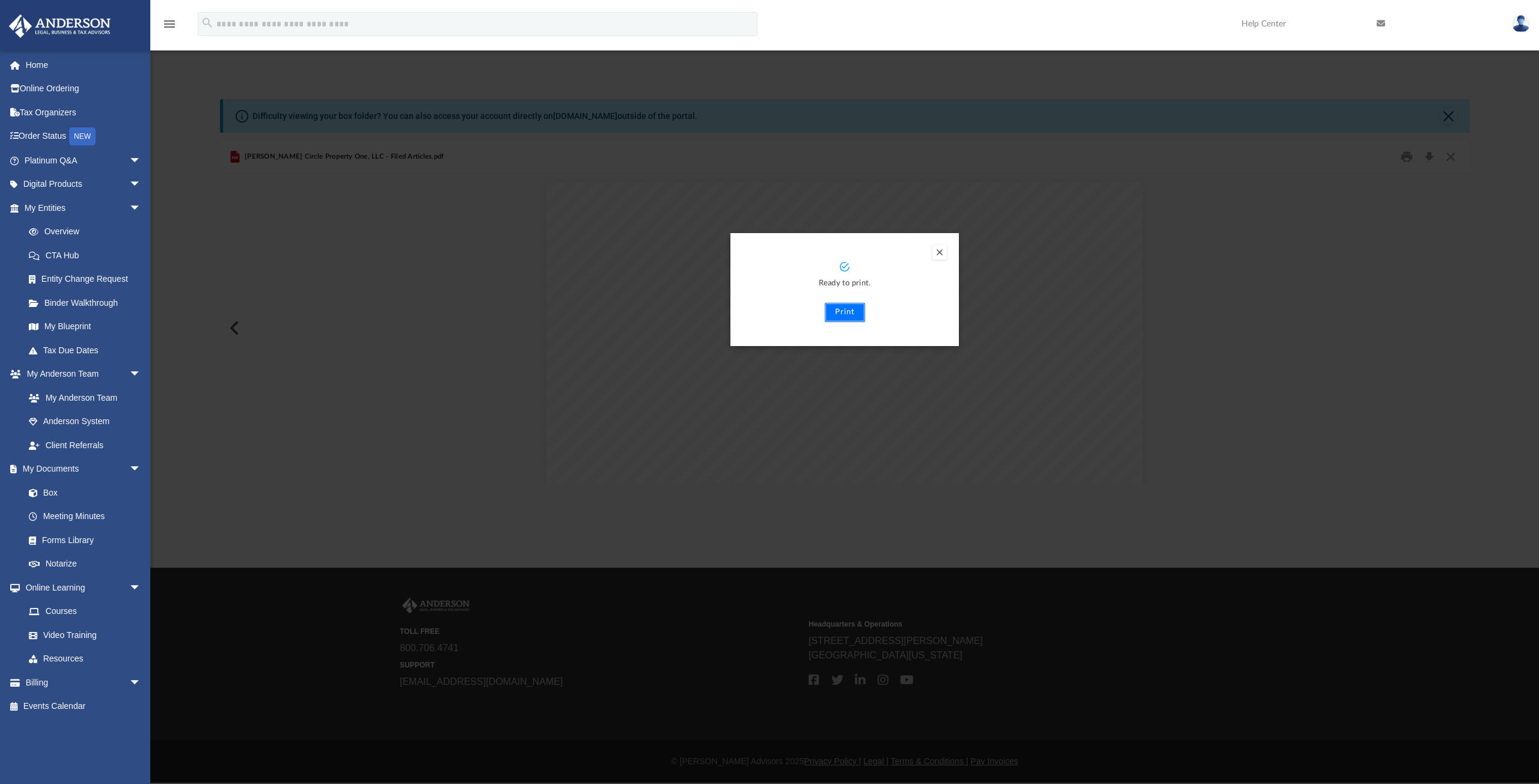
click at [847, 312] on button "Print" at bounding box center [845, 312] width 40 height 20
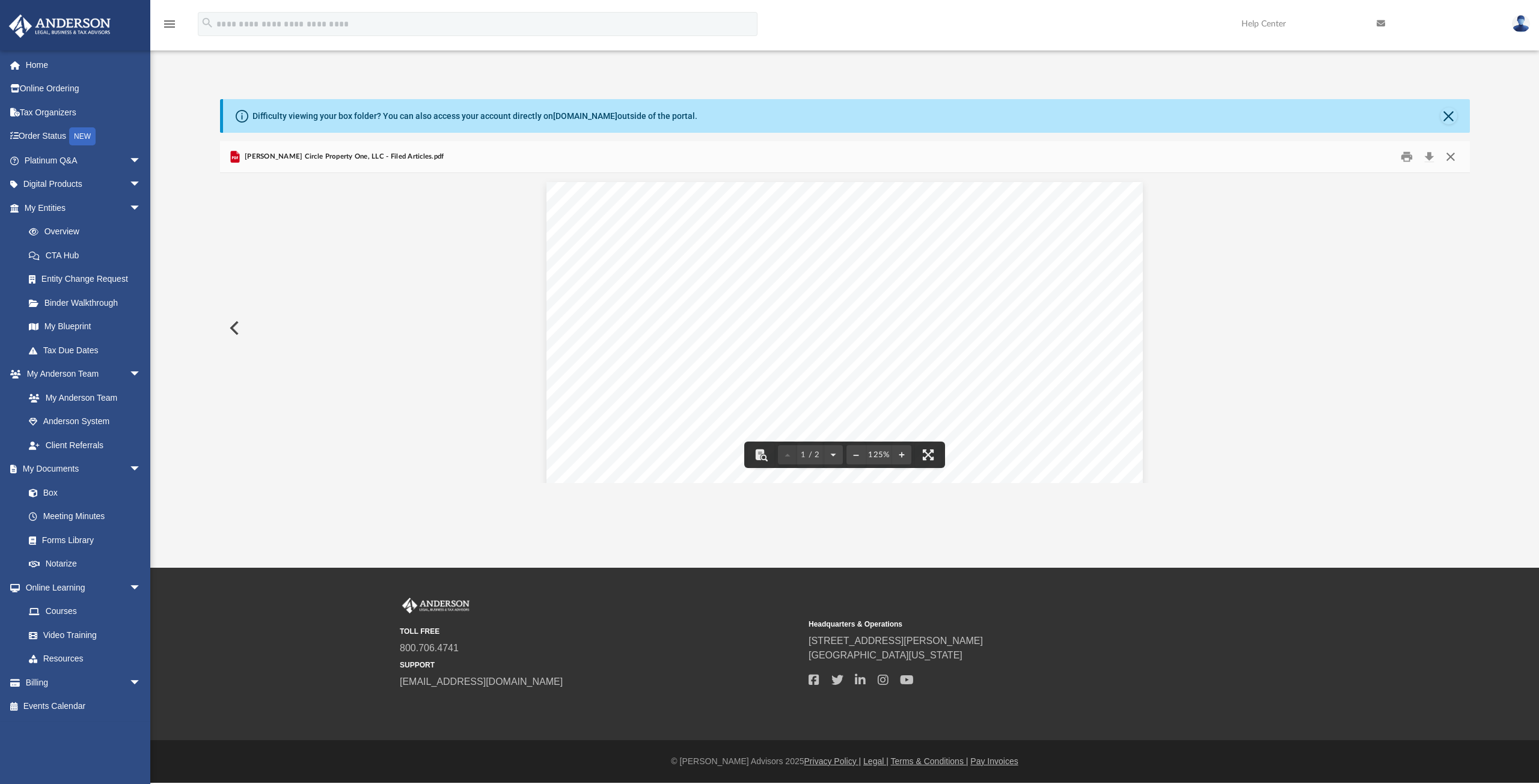
click at [1451, 157] on button "Close" at bounding box center [1450, 157] width 22 height 19
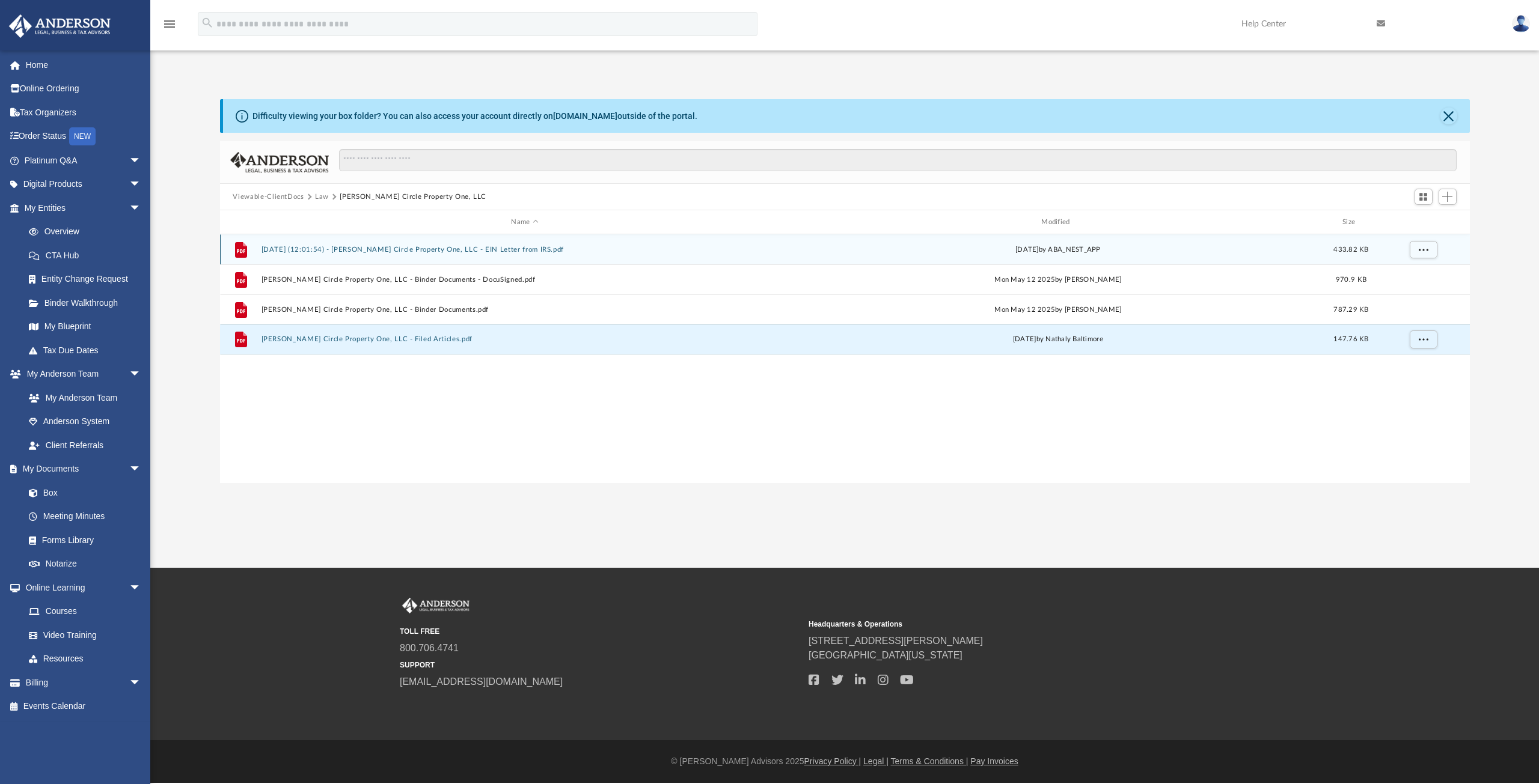
click at [430, 250] on button "[DATE] (12:01:54) - [PERSON_NAME] Circle Property One, LLC - EIN Letter from IR…" at bounding box center [525, 250] width 528 height 8
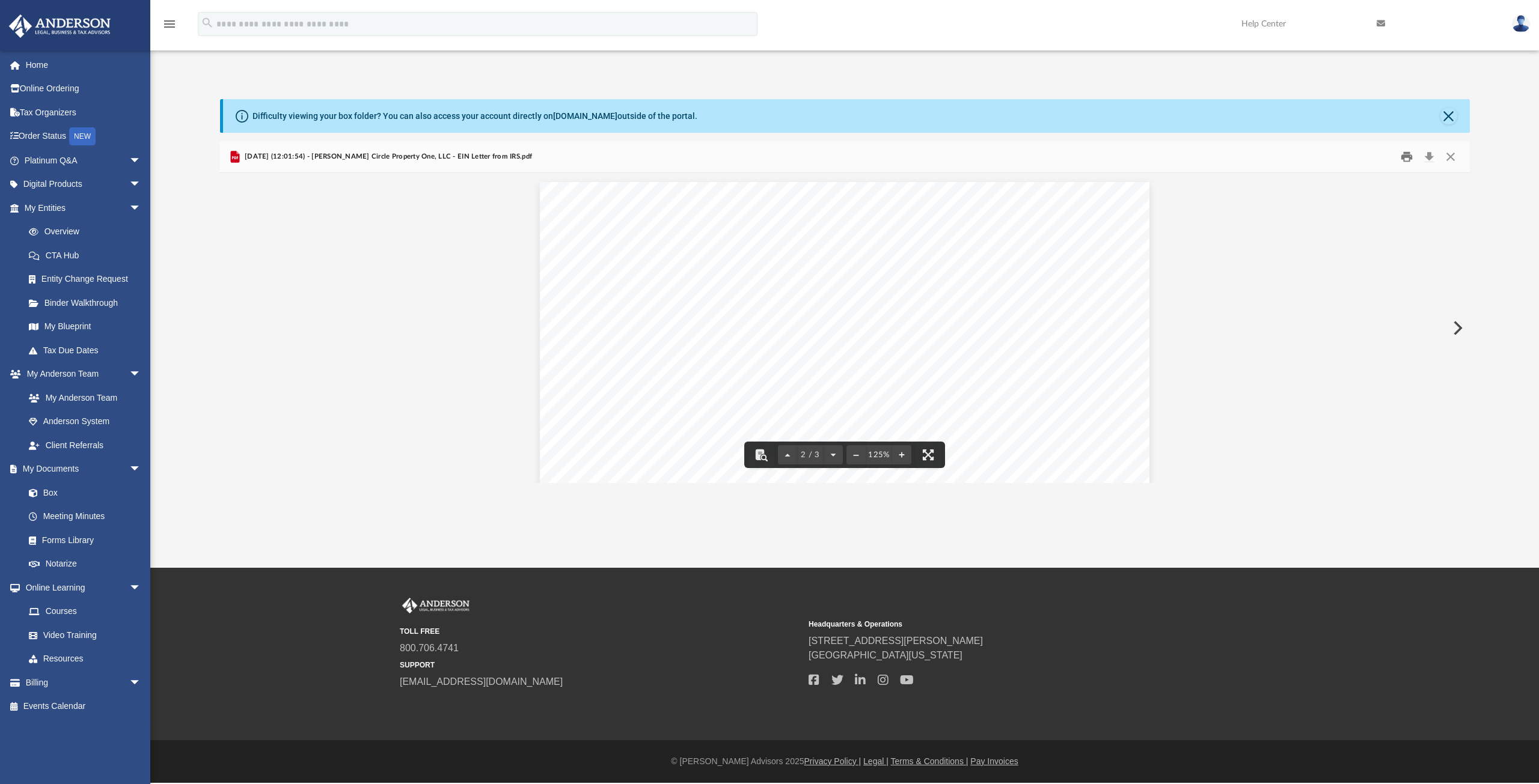
click at [1408, 158] on button "Print" at bounding box center [1406, 157] width 24 height 19
